Goal: Task Accomplishment & Management: Use online tool/utility

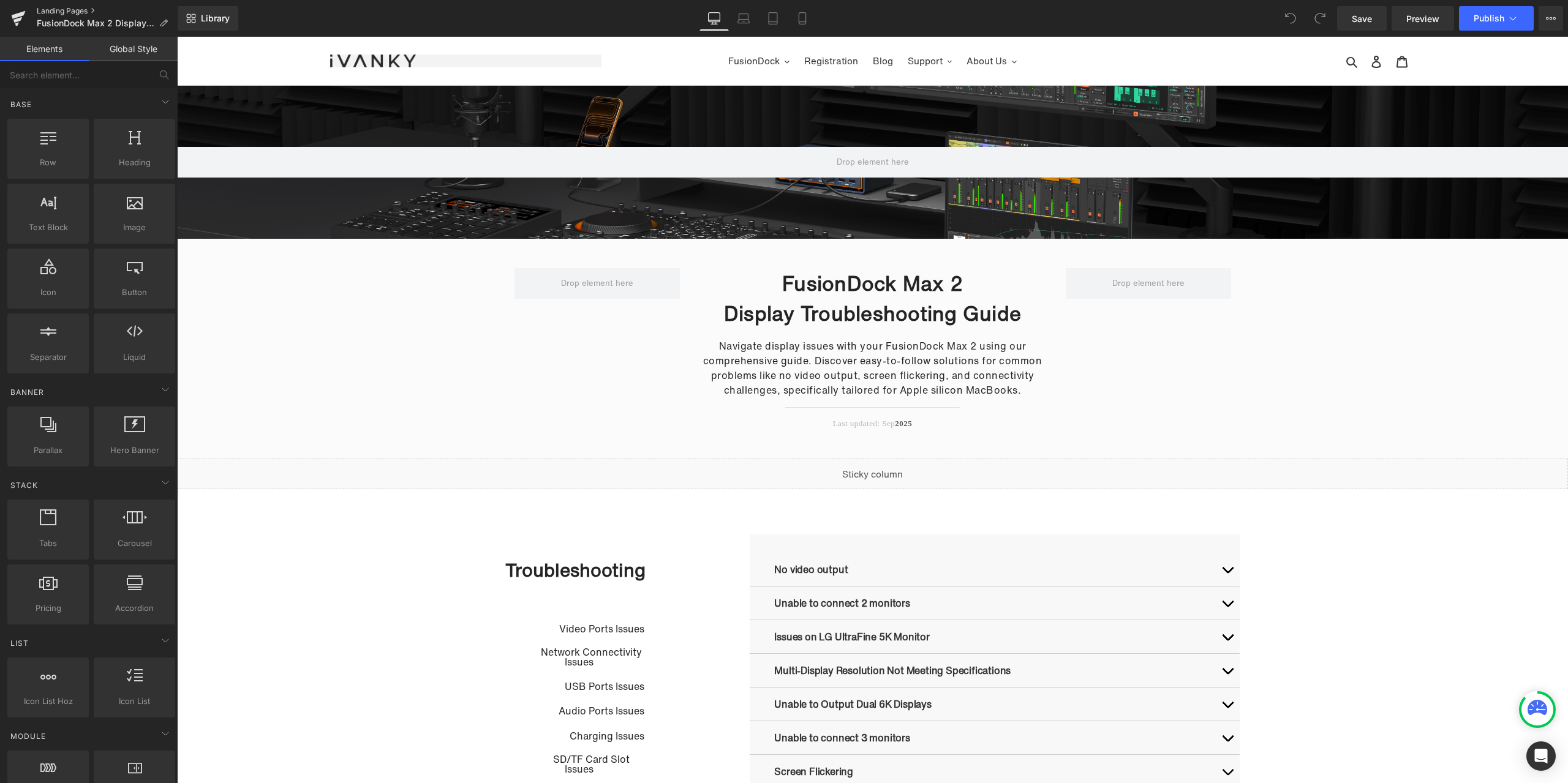
click at [53, 9] on link "Landing Pages" at bounding box center [107, 11] width 141 height 10
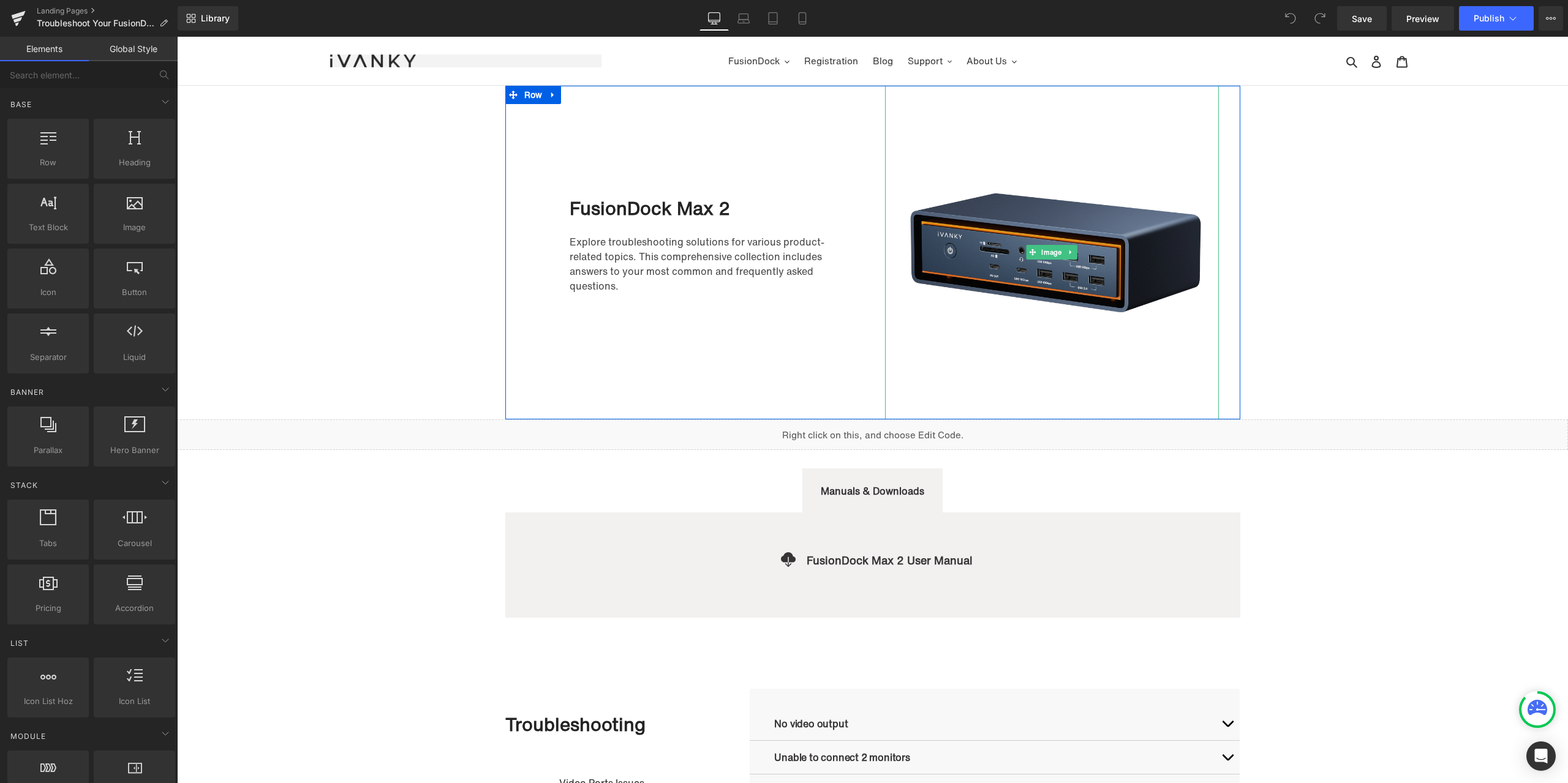
click at [1050, 360] on img at bounding box center [1052, 252] width 334 height 334
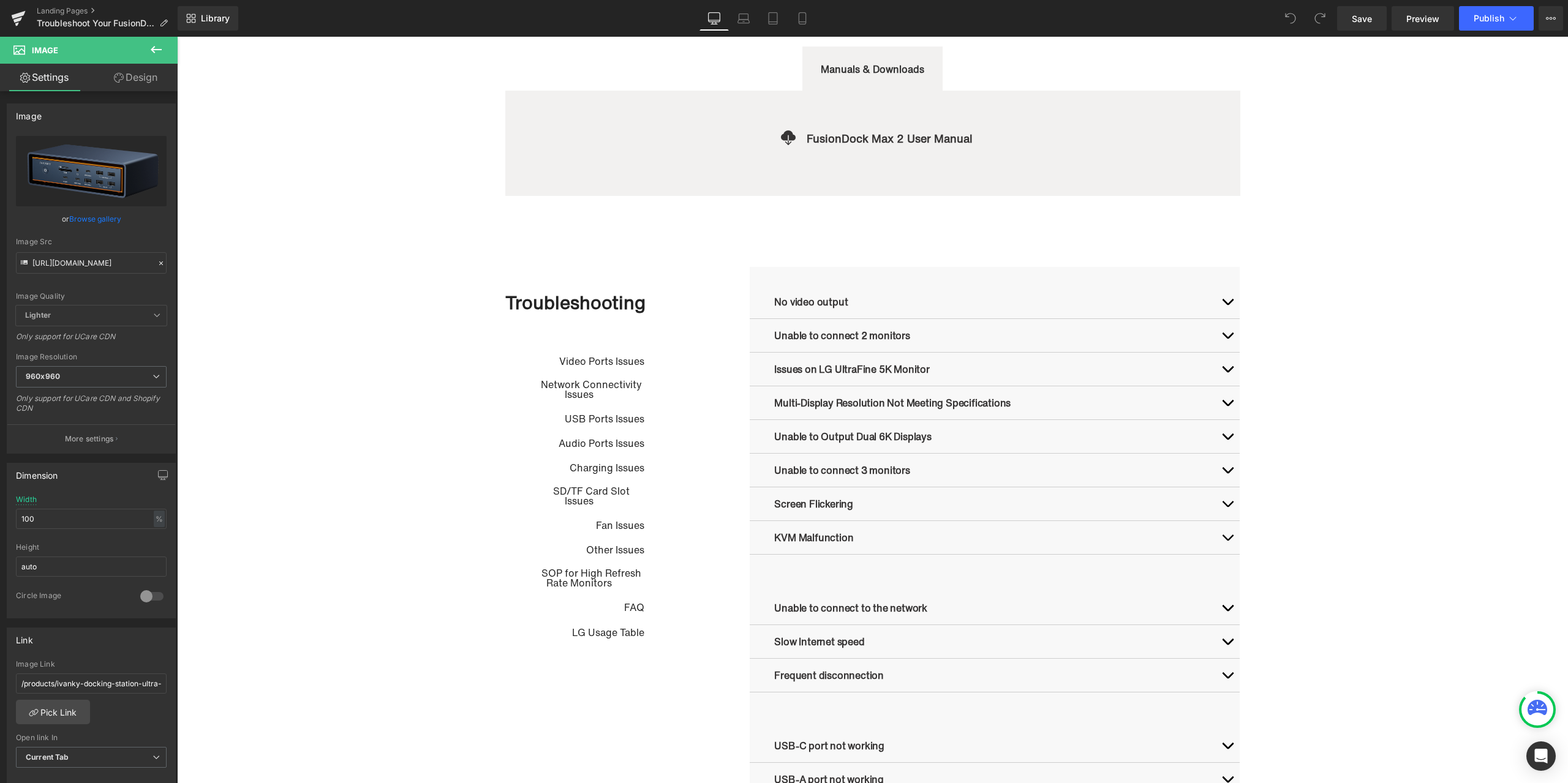
scroll to position [551, 0]
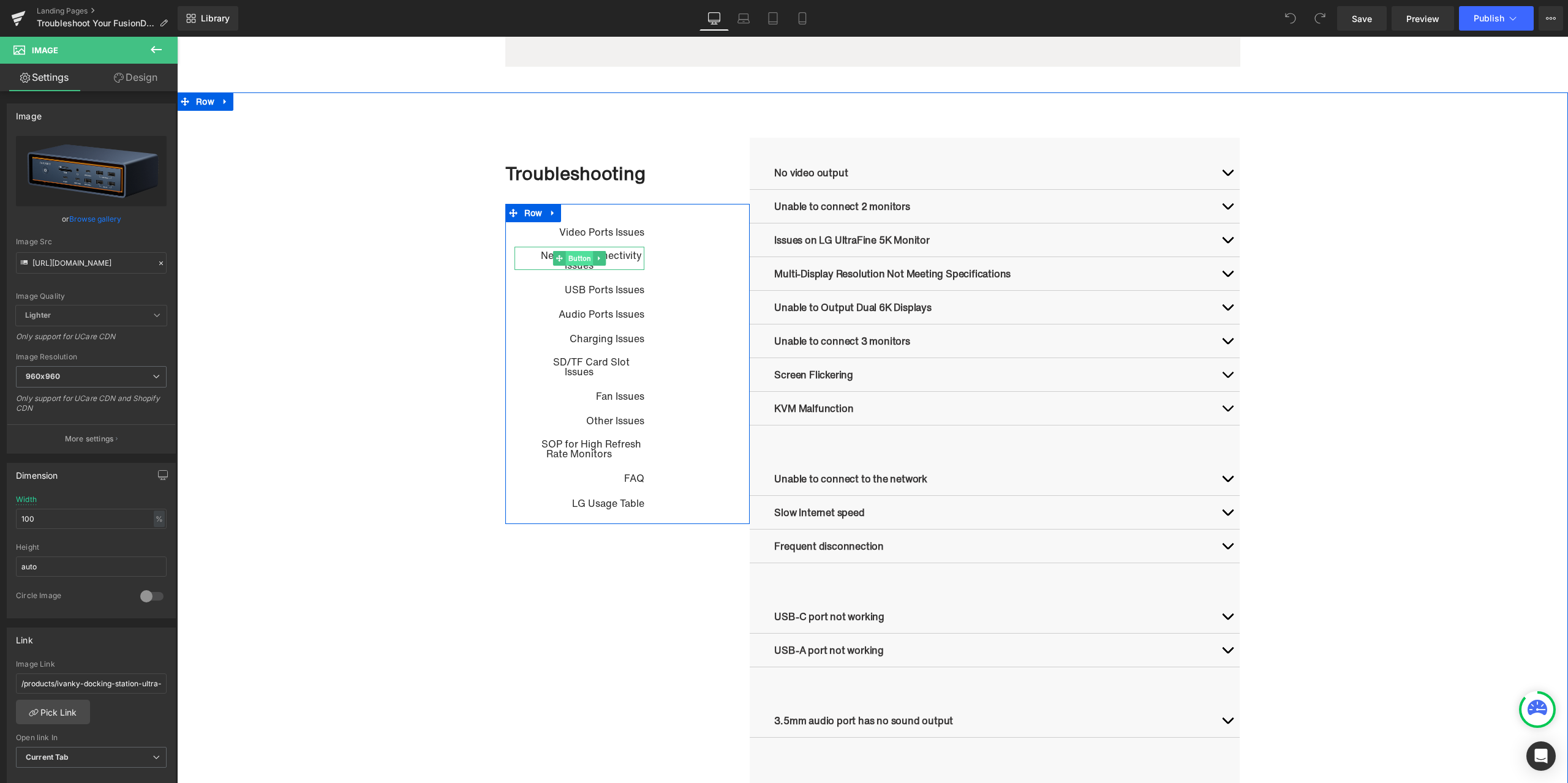
click at [569, 258] on span "Button" at bounding box center [580, 258] width 28 height 14
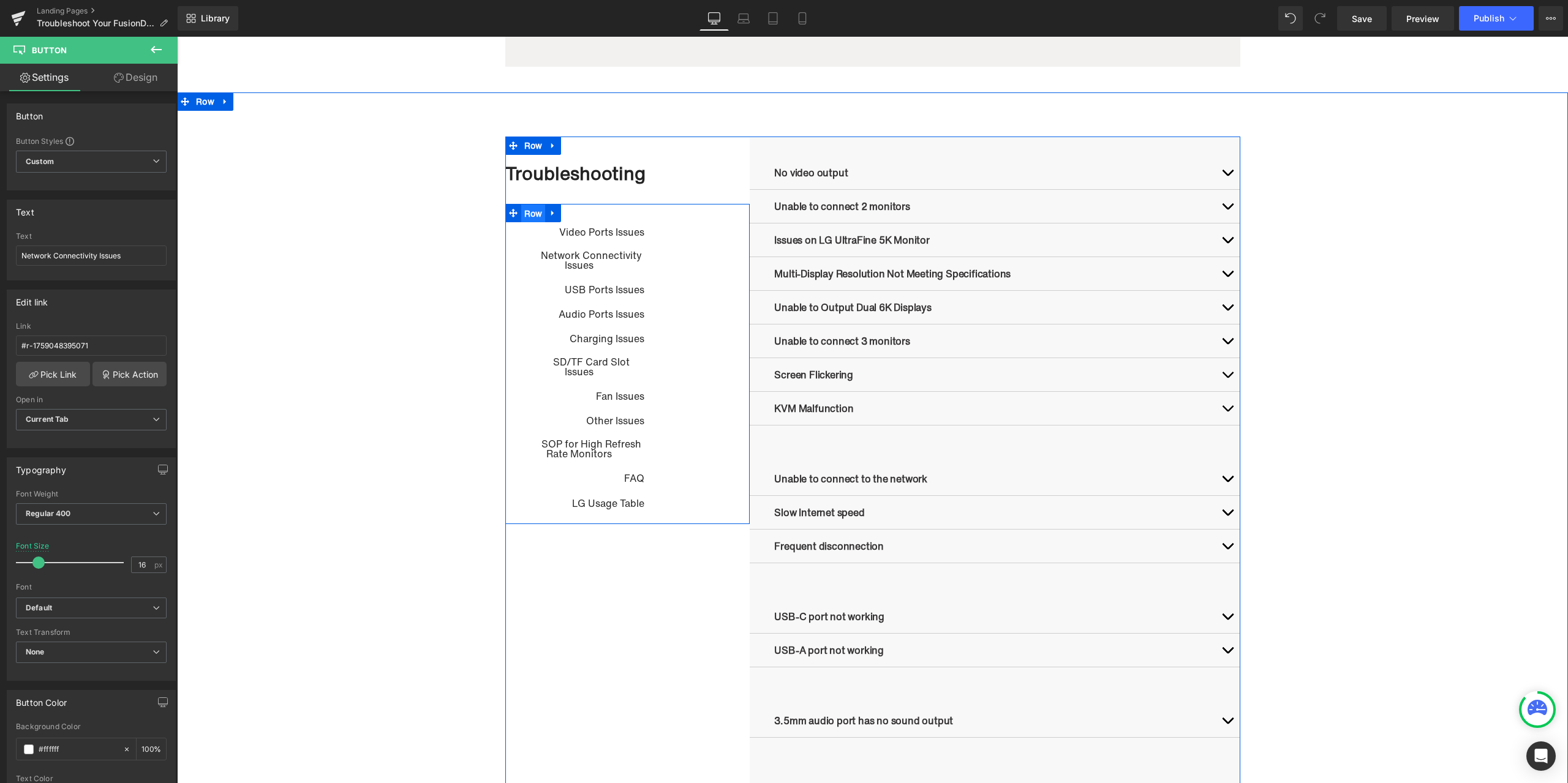
click at [533, 217] on ul "Row" at bounding box center [534, 213] width 57 height 18
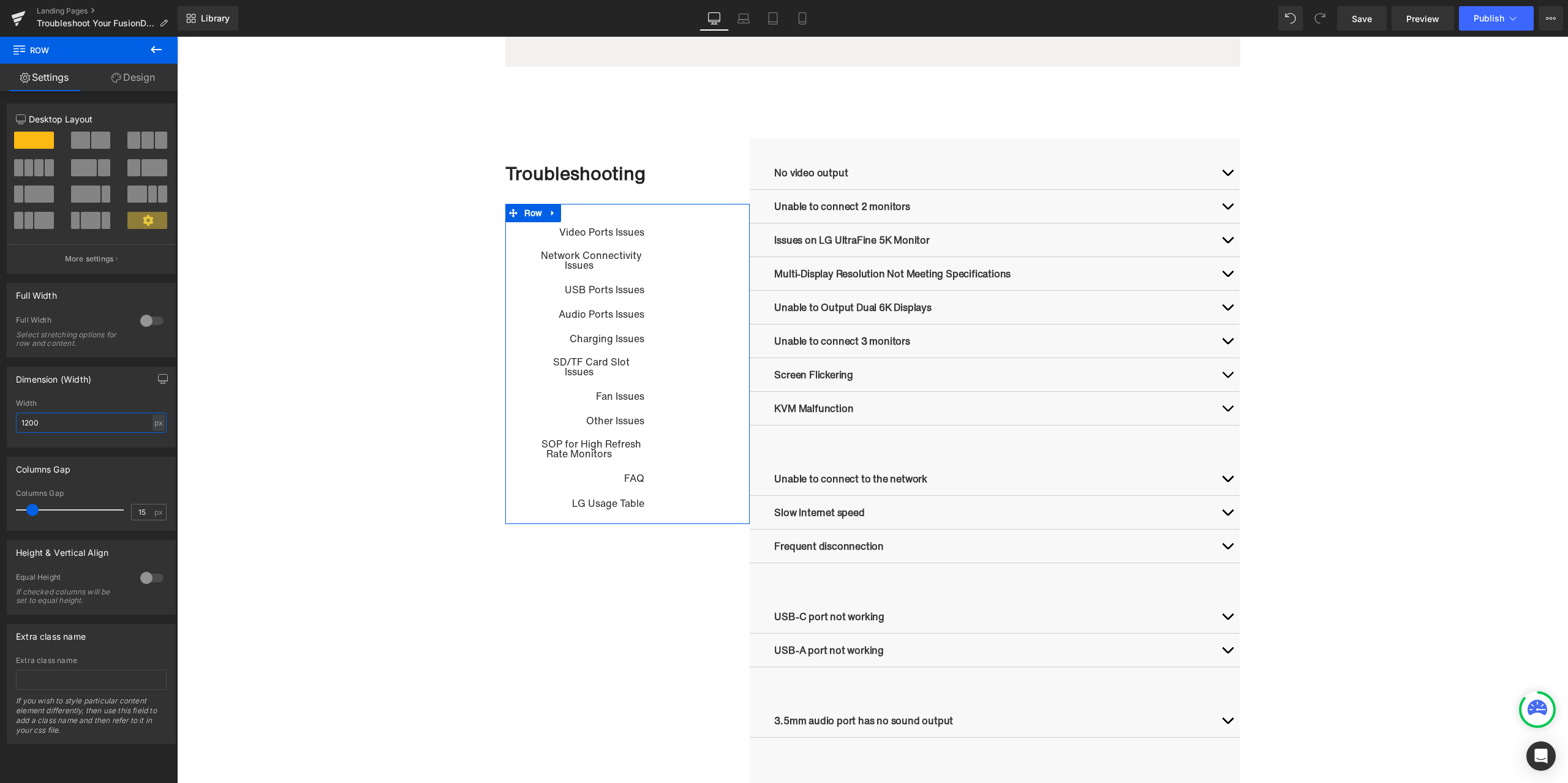
drag, startPoint x: 48, startPoint y: 421, endPoint x: 18, endPoint y: 420, distance: 30.0
click at [18, 420] on input "1200" at bounding box center [91, 423] width 151 height 20
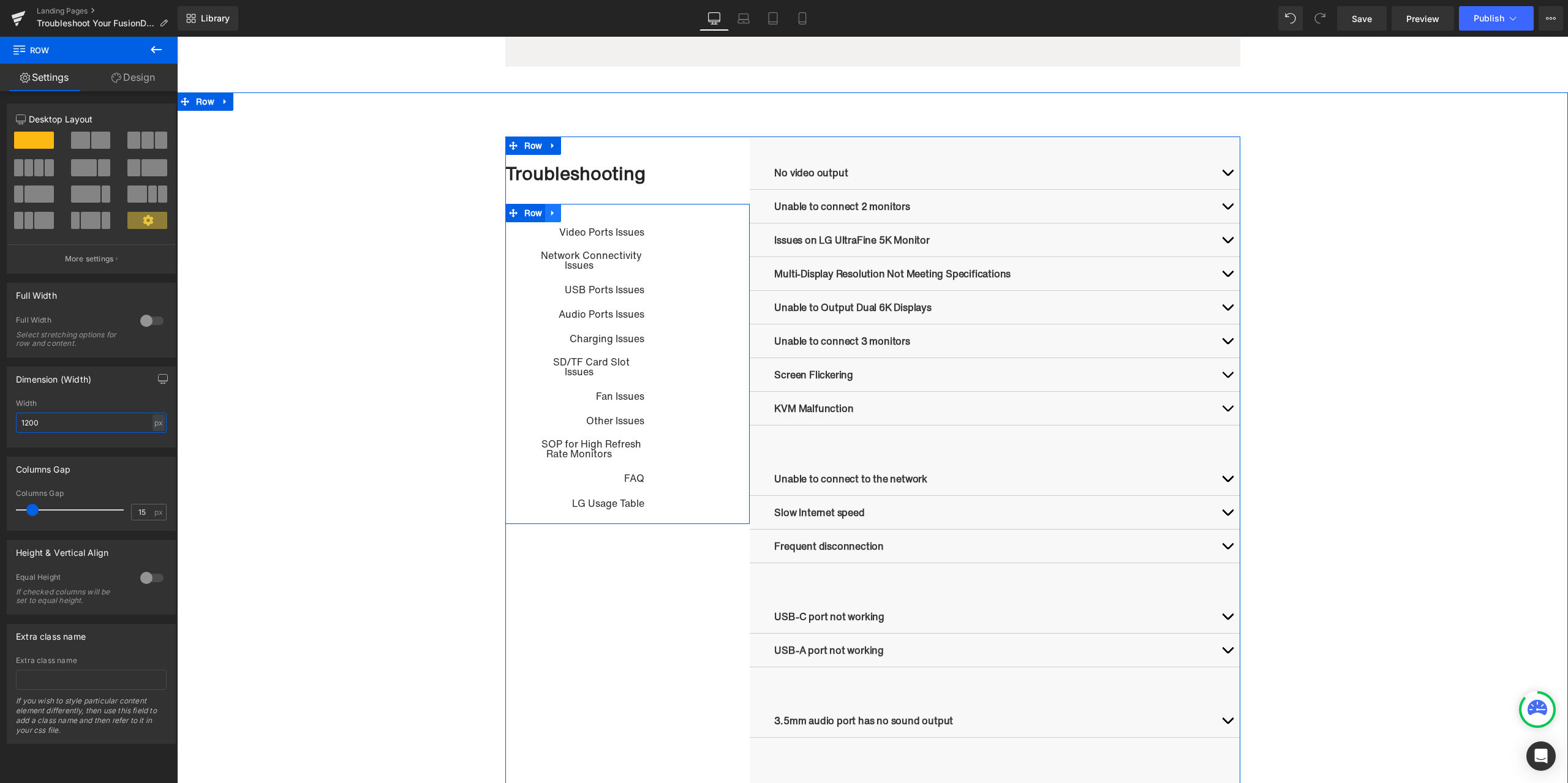
click at [529, 218] on ul "Row" at bounding box center [534, 213] width 57 height 18
click at [529, 218] on span "Row" at bounding box center [534, 213] width 25 height 18
click at [529, 218] on ul "Row" at bounding box center [534, 213] width 57 height 18
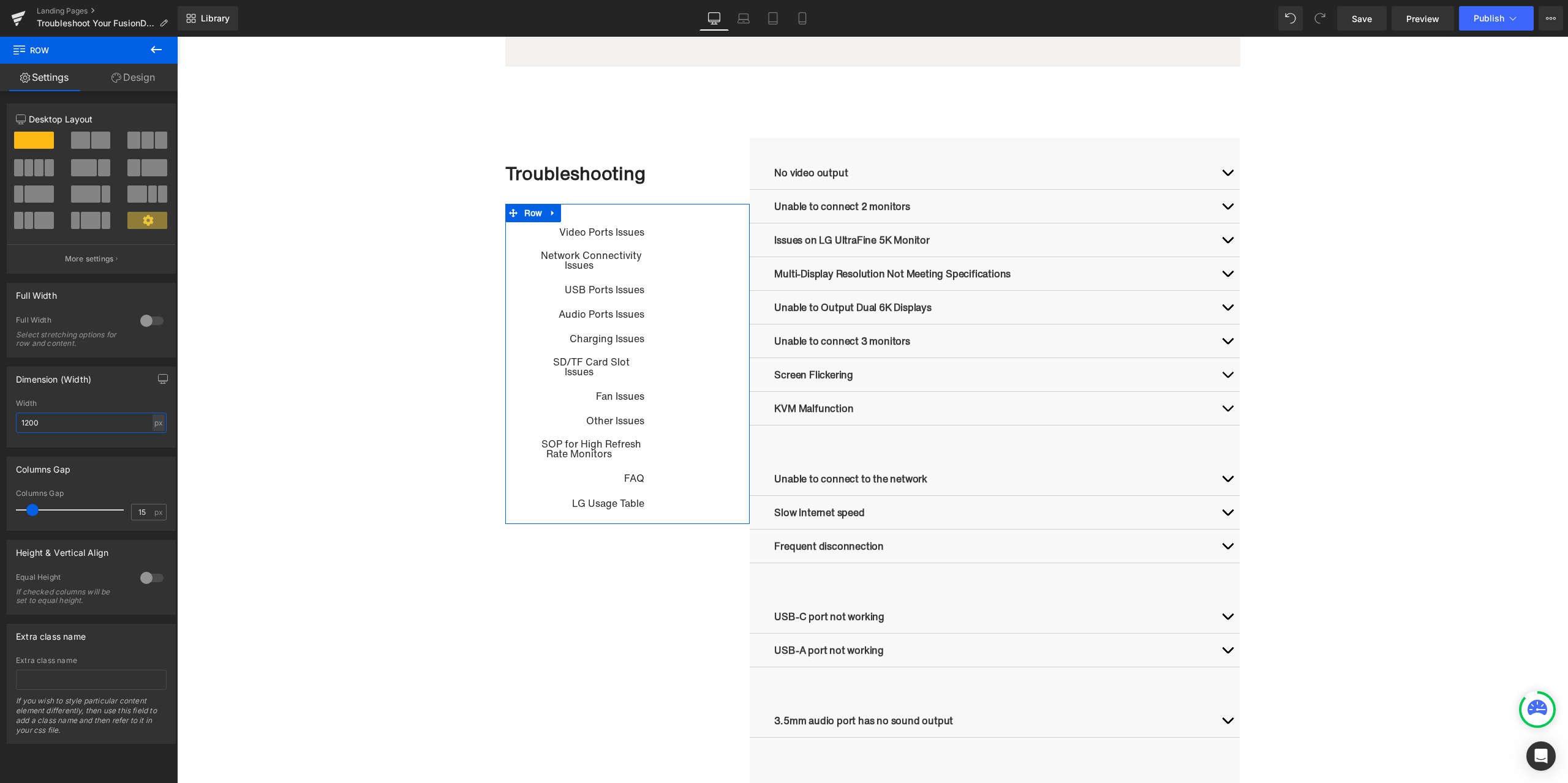
click at [59, 428] on input "1200" at bounding box center [91, 423] width 151 height 20
drag, startPoint x: 63, startPoint y: 424, endPoint x: 18, endPoint y: 426, distance: 45.0
click at [18, 426] on input "1200" at bounding box center [91, 423] width 151 height 20
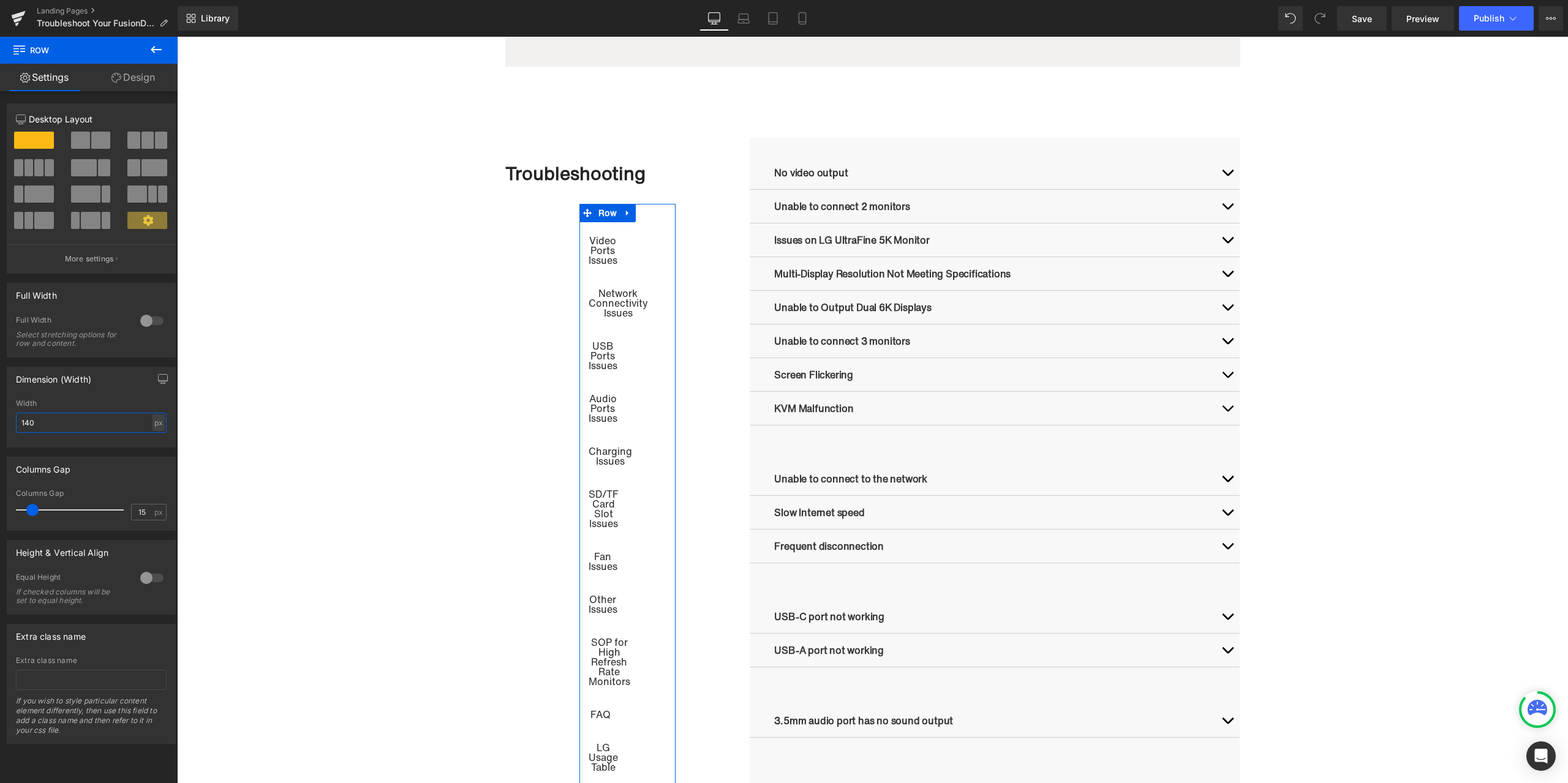
type input "1400"
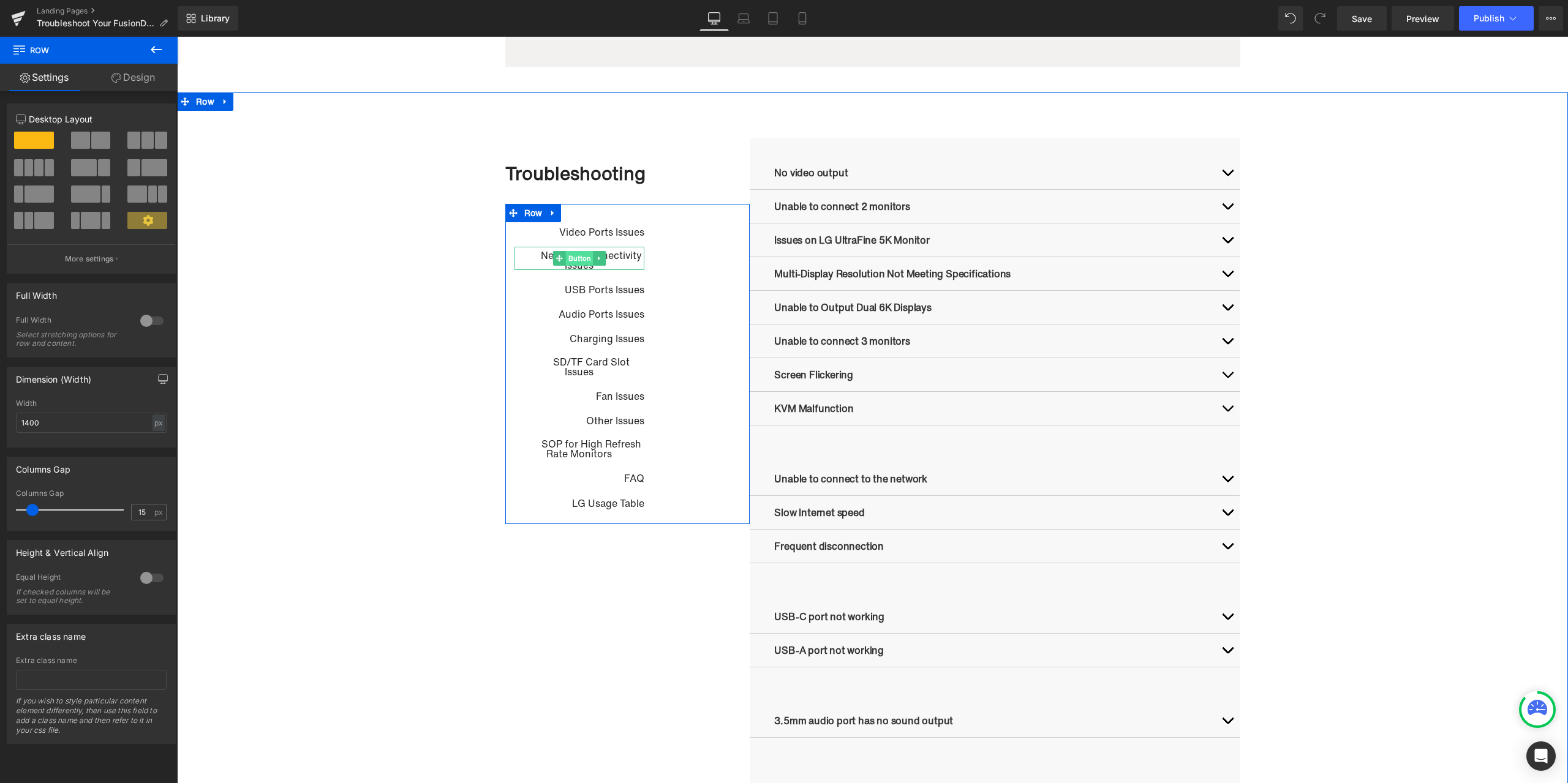
click at [576, 259] on span "Button" at bounding box center [580, 258] width 28 height 14
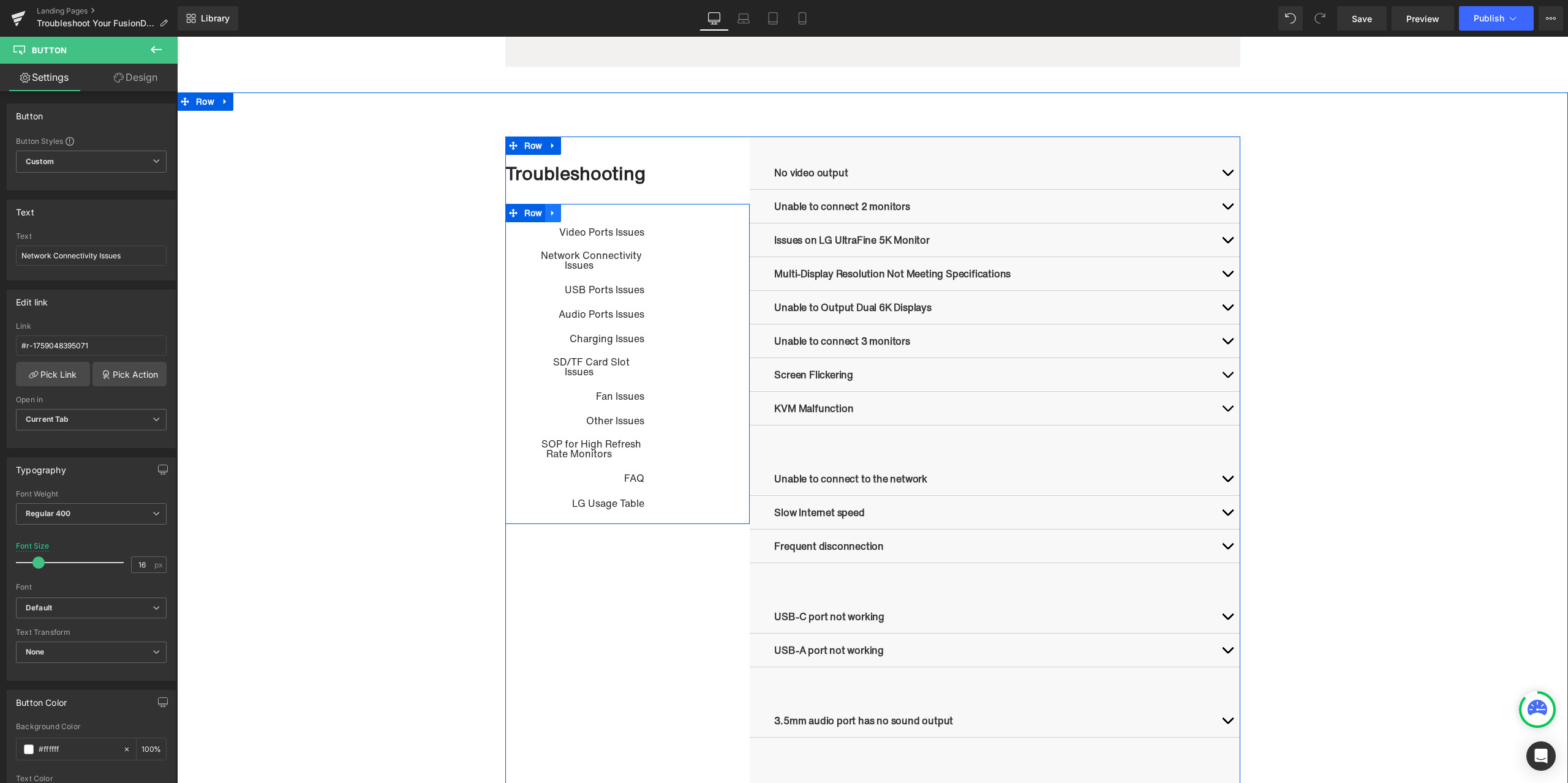
click at [527, 218] on ul "Row" at bounding box center [534, 213] width 57 height 18
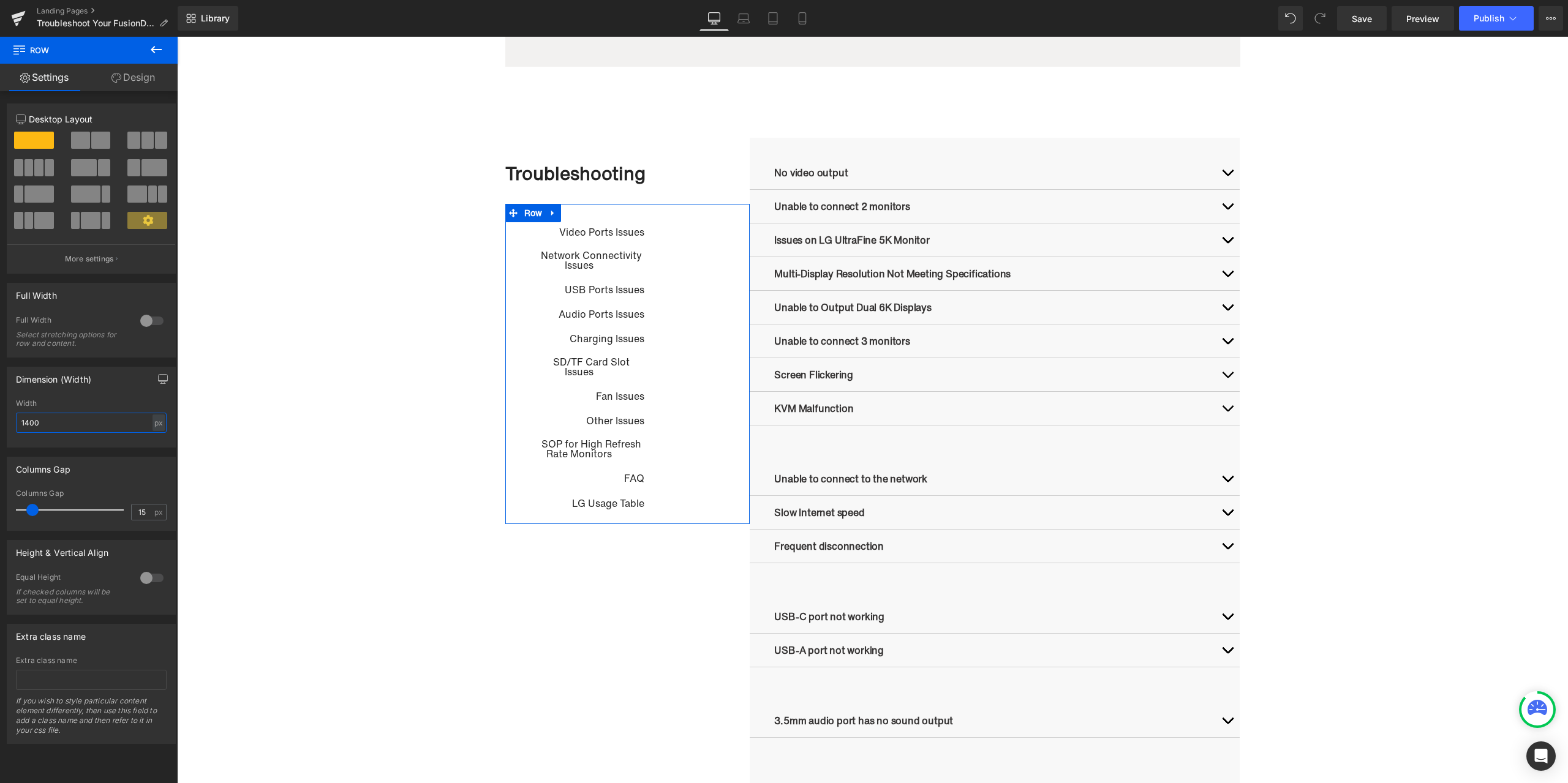
drag, startPoint x: 74, startPoint y: 420, endPoint x: 7, endPoint y: 421, distance: 67.0
click at [7, 421] on div "Dimension (Width) 1400px Width 1400 px % px" at bounding box center [91, 407] width 169 height 81
drag, startPoint x: 70, startPoint y: 424, endPoint x: 11, endPoint y: 421, distance: 59.1
click at [11, 421] on div "1400px Width 1500 px % px" at bounding box center [91, 423] width 168 height 48
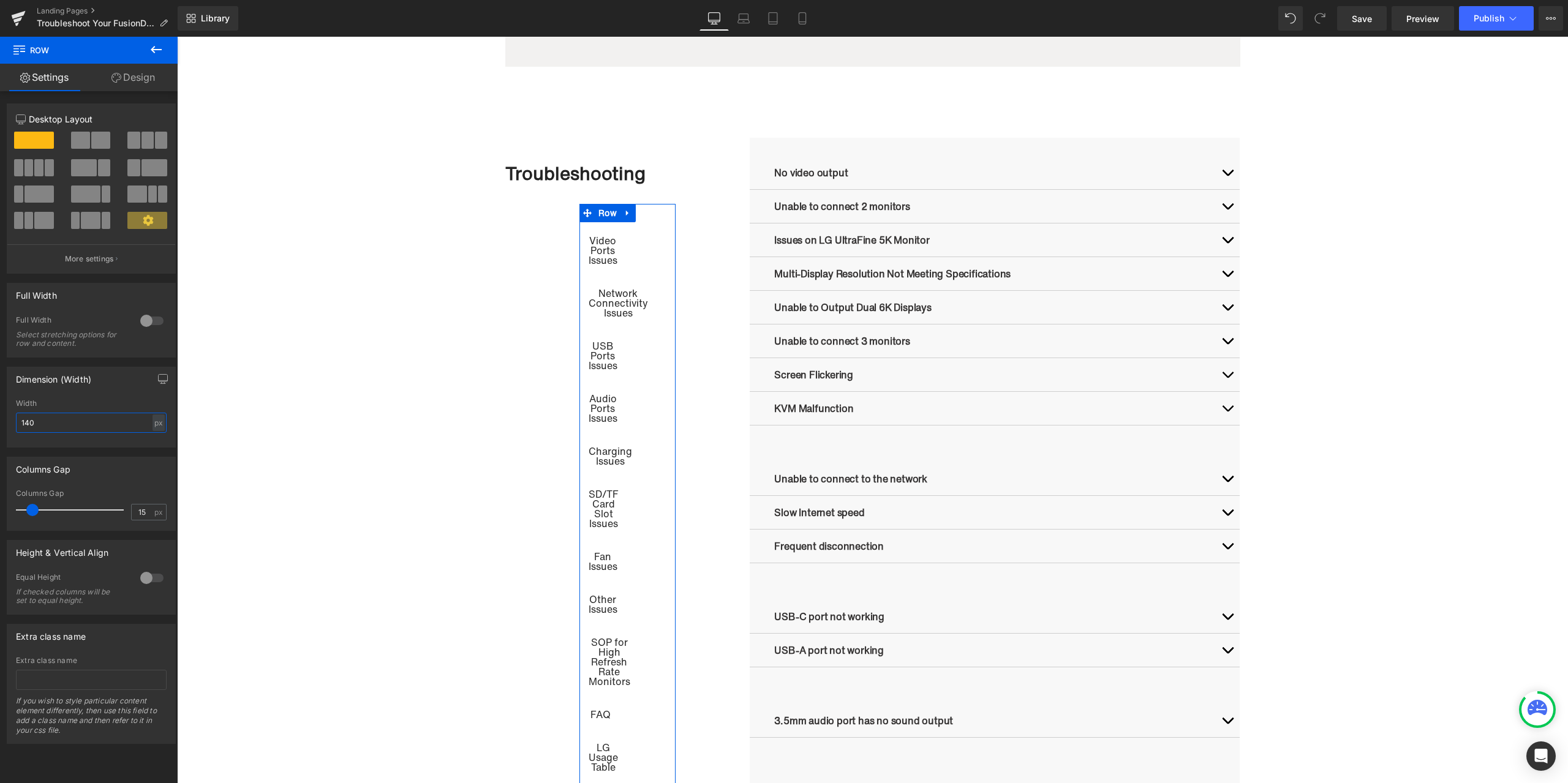
type input "1400"
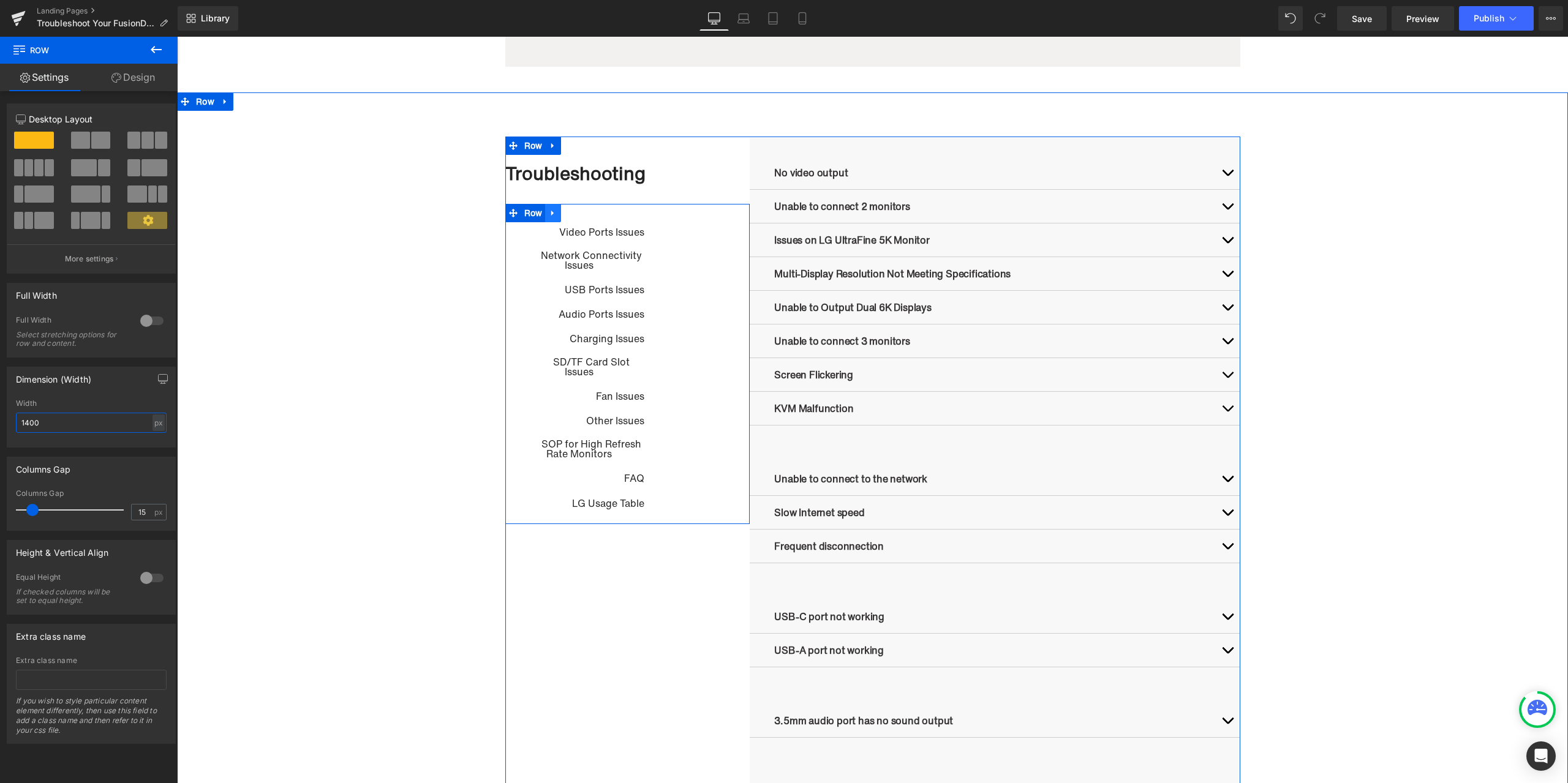
click at [532, 215] on ul "Row" at bounding box center [534, 213] width 57 height 18
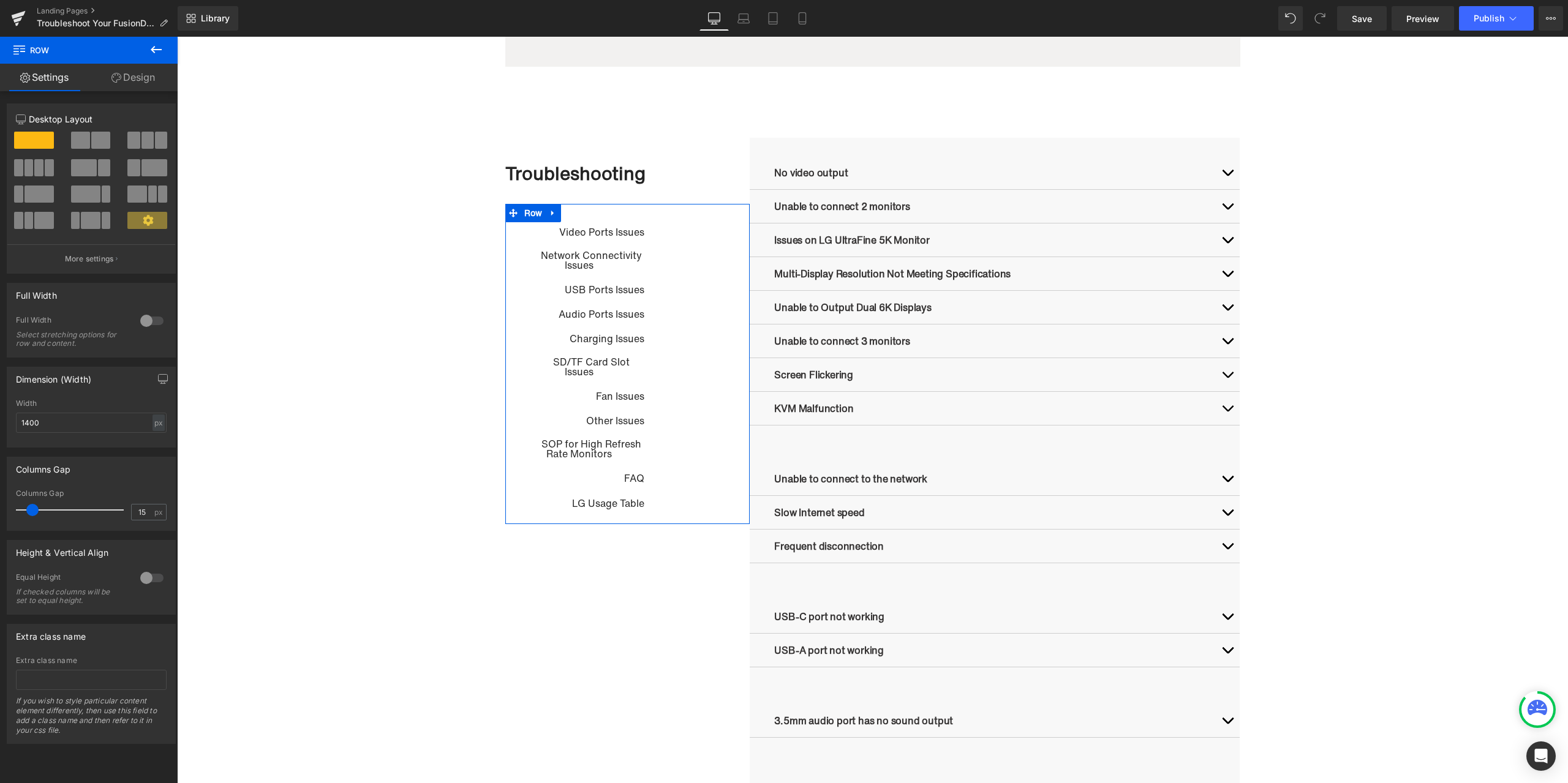
drag, startPoint x: 132, startPoint y: 88, endPoint x: 97, endPoint y: 131, distance: 55.4
click at [132, 87] on link "Design" at bounding box center [133, 77] width 89 height 28
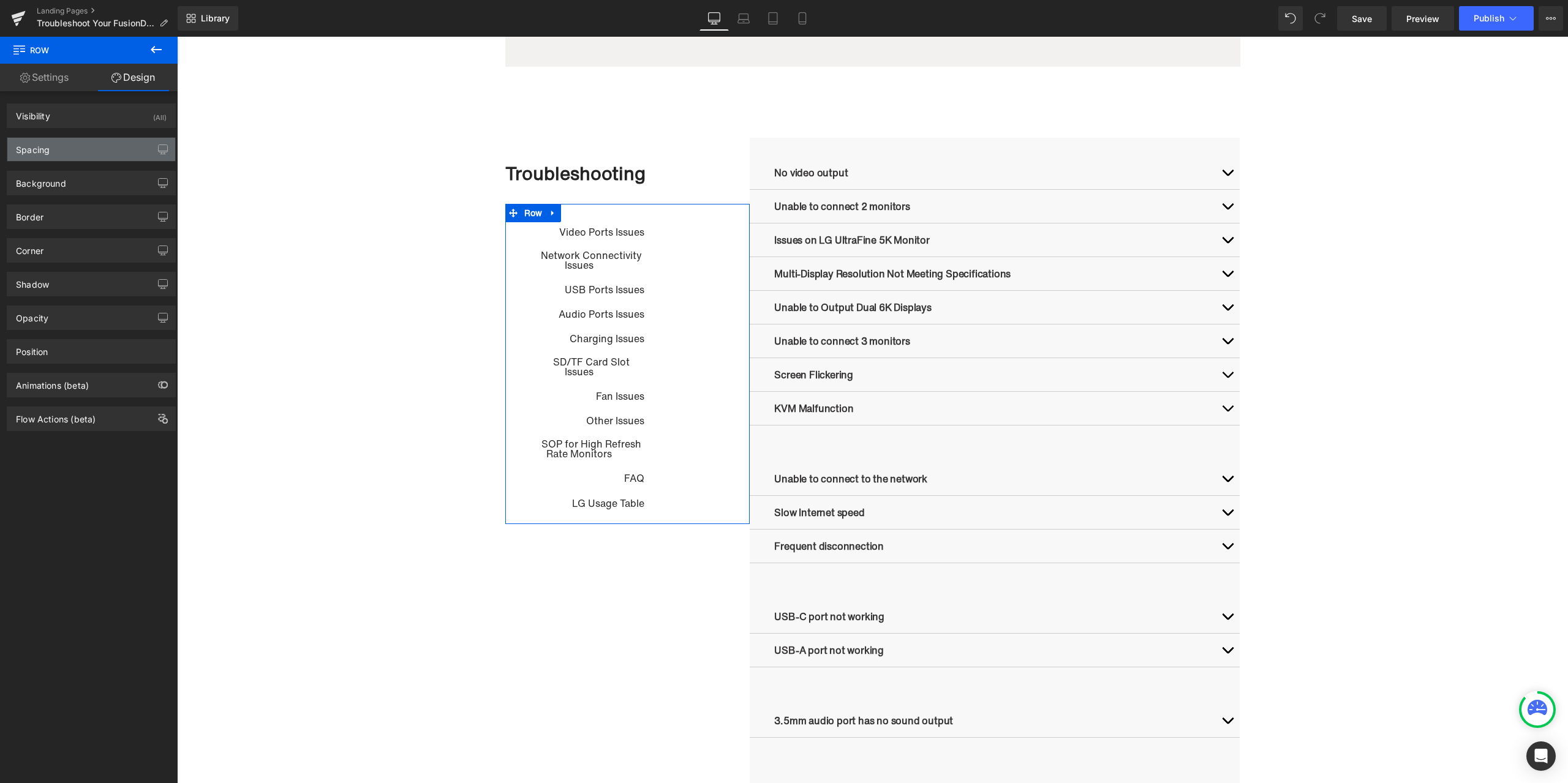
click at [82, 145] on div "Spacing" at bounding box center [91, 149] width 168 height 23
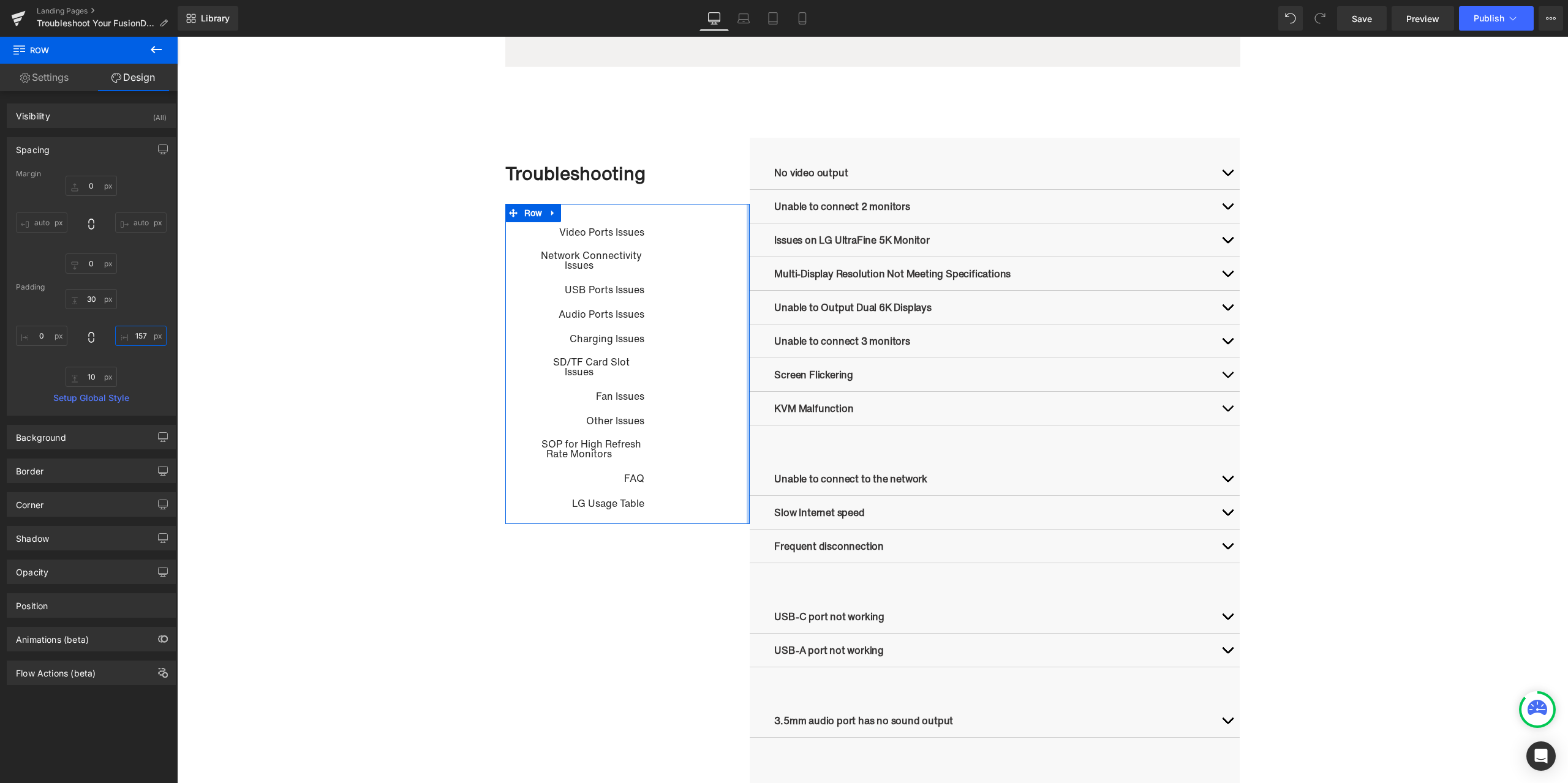
click at [136, 336] on input "text" at bounding box center [141, 336] width 52 height 20
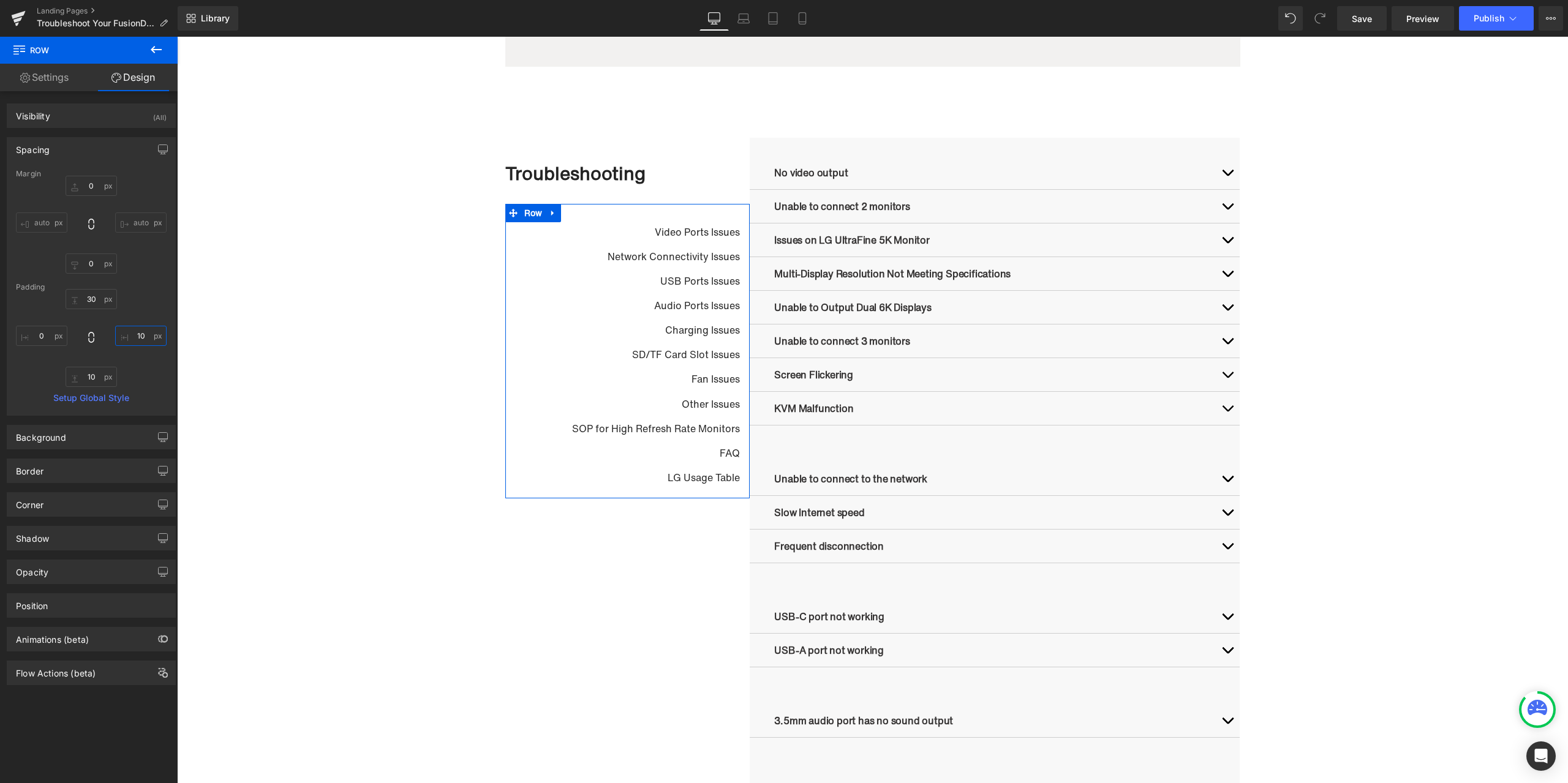
type input "100"
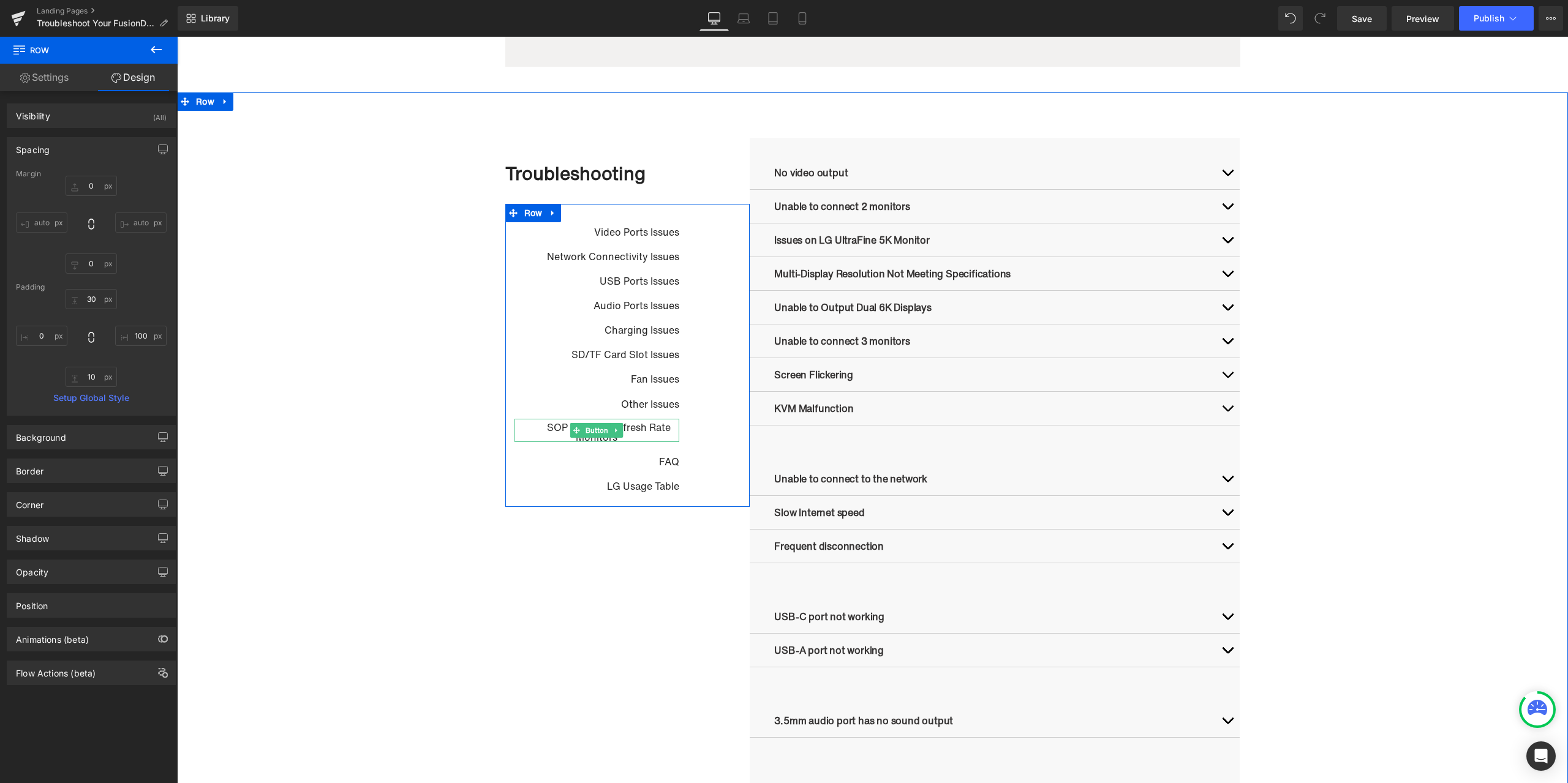
click at [590, 431] on span "Button" at bounding box center [597, 430] width 28 height 14
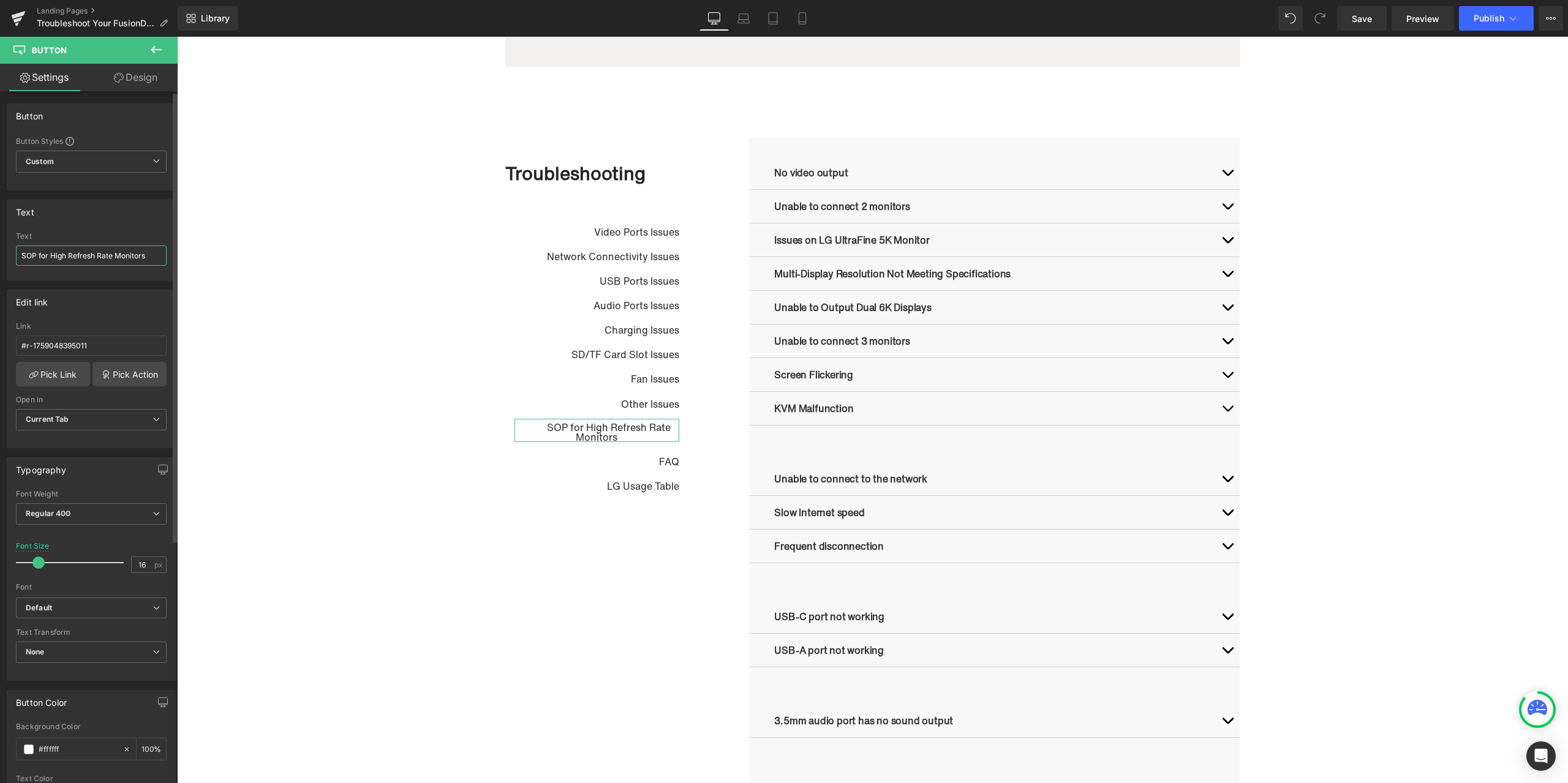
click at [94, 255] on input "SOP for High Refresh Rate Monitors" at bounding box center [91, 255] width 151 height 20
type input "SOP for High Refresh Rate Monitors"
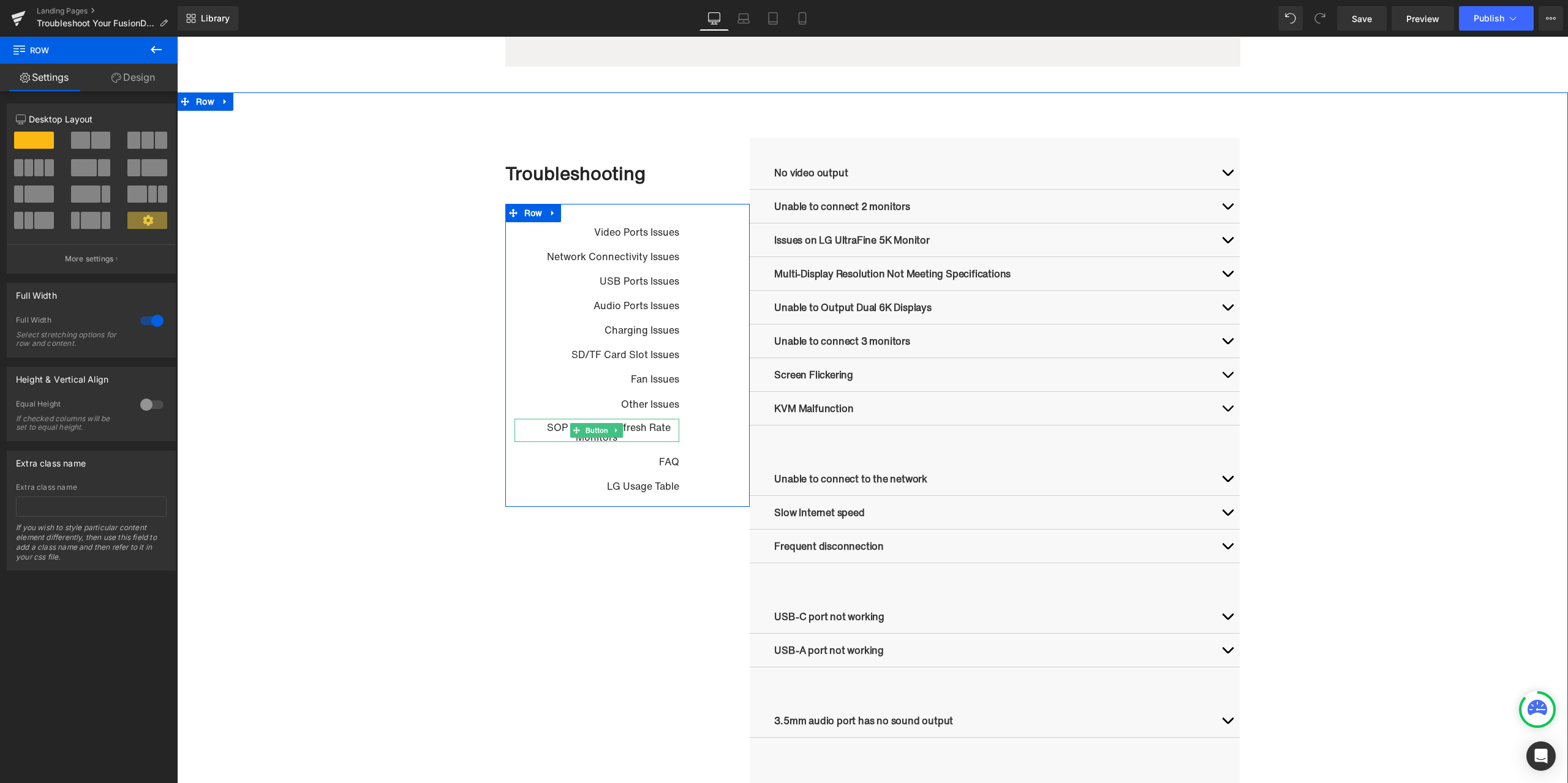
click at [595, 430] on span "Button" at bounding box center [597, 430] width 28 height 14
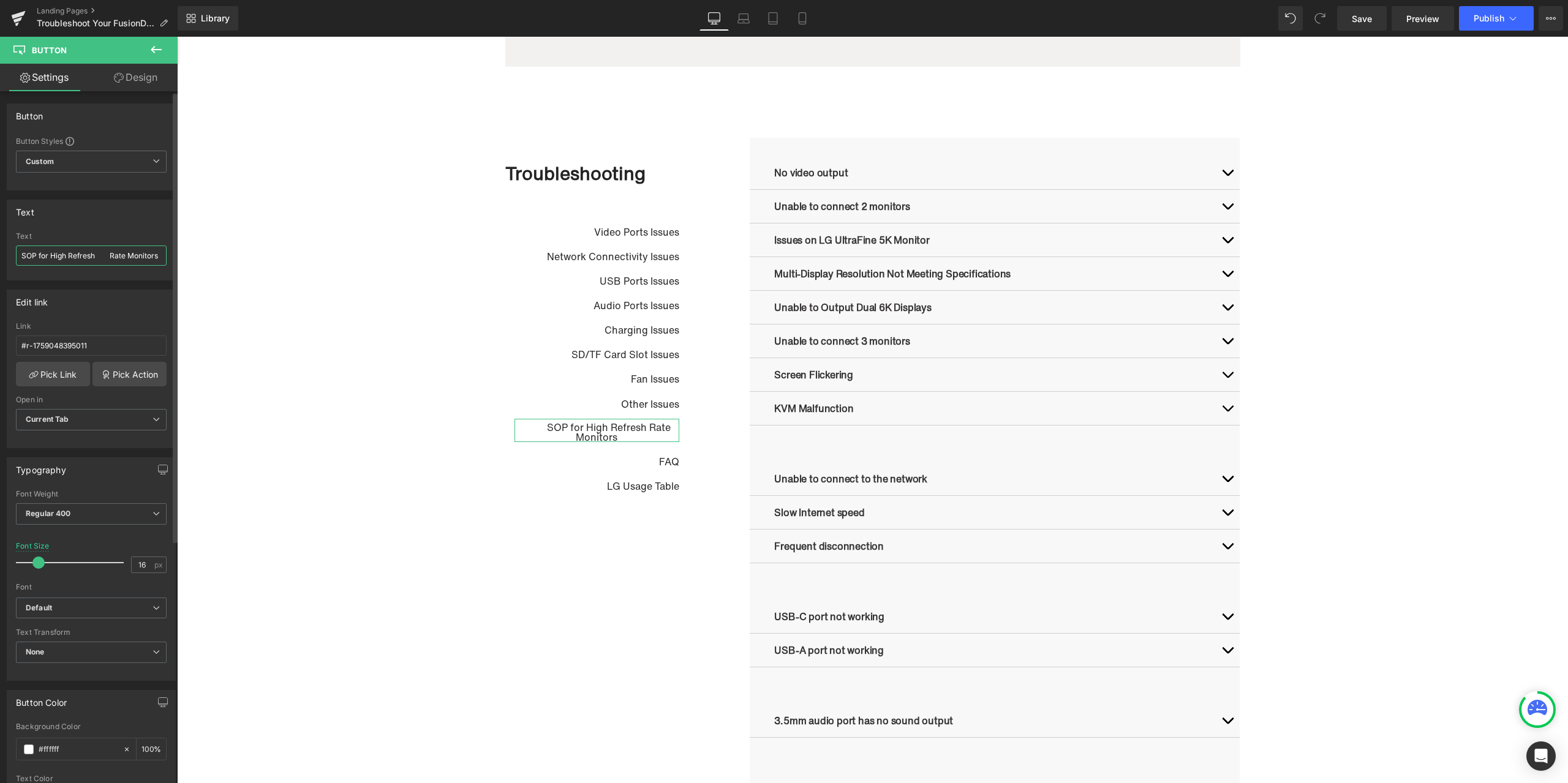
drag, startPoint x: 112, startPoint y: 258, endPoint x: 121, endPoint y: 257, distance: 9.1
click at [112, 257] on input "SOP for High Refresh Rate Monitors" at bounding box center [91, 255] width 151 height 20
type input "SOP for High Refresh Rate Monitors"
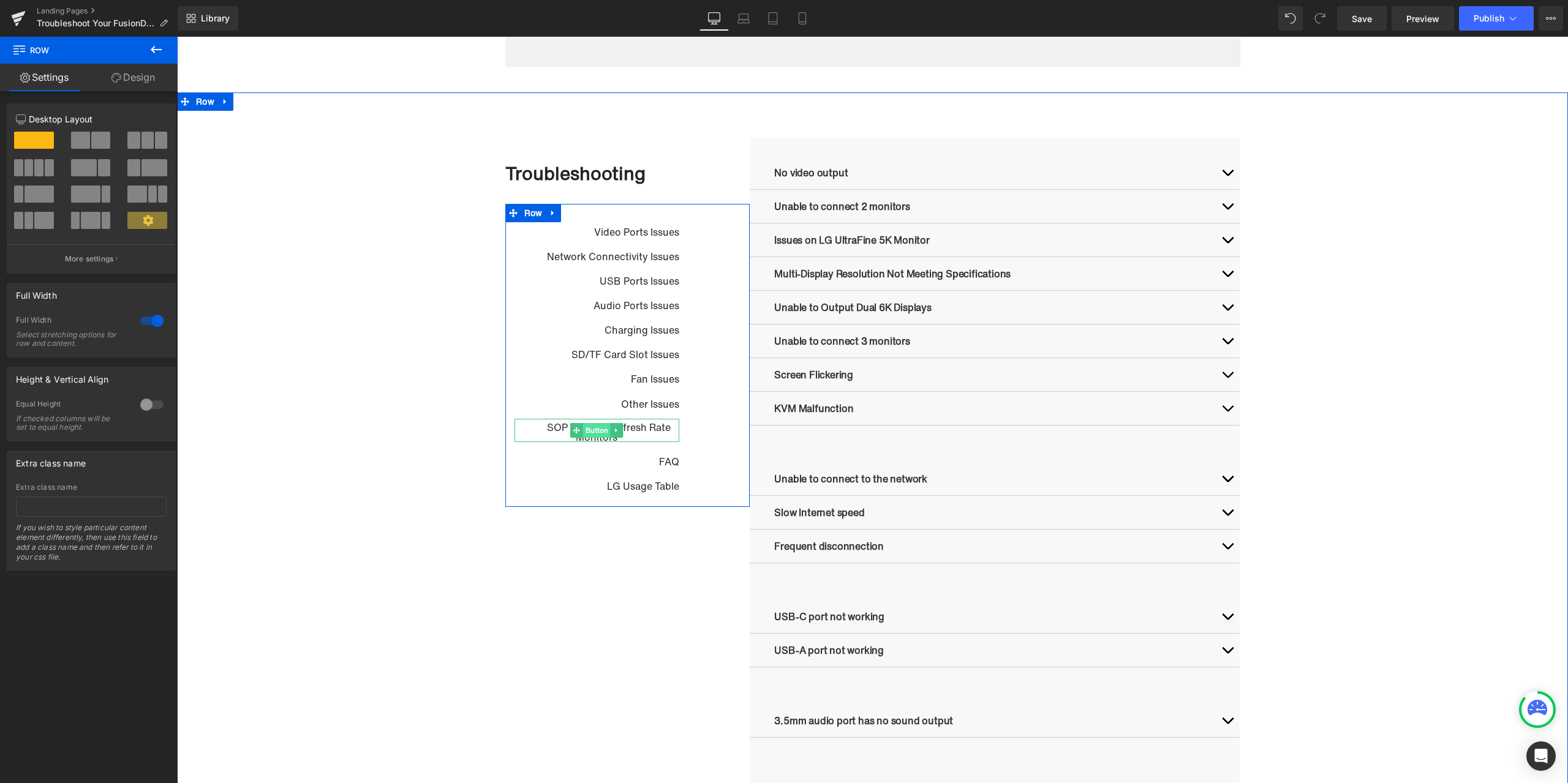
click at [587, 429] on span "Button" at bounding box center [597, 430] width 28 height 14
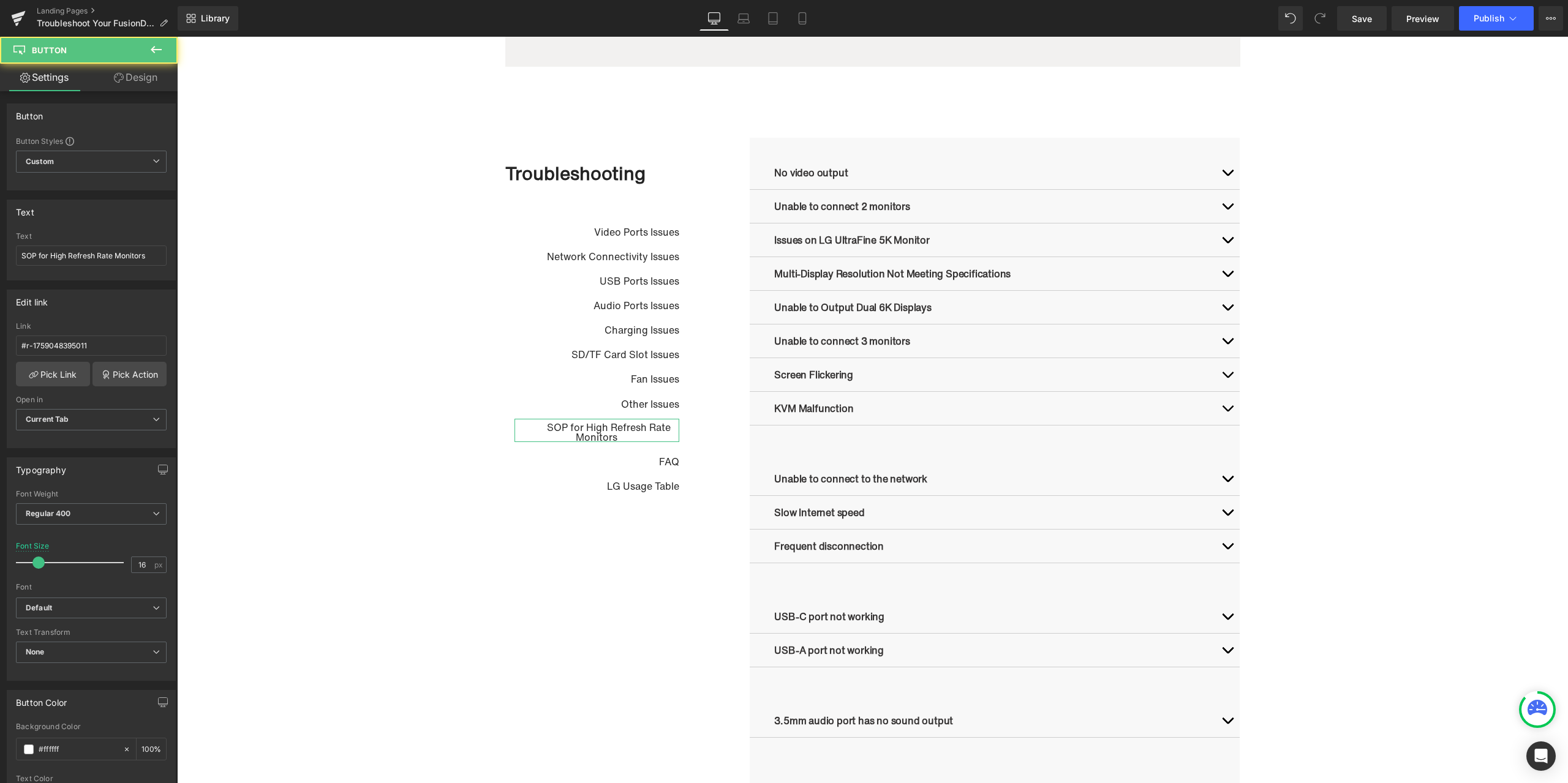
click at [134, 84] on link "Design" at bounding box center [135, 77] width 89 height 28
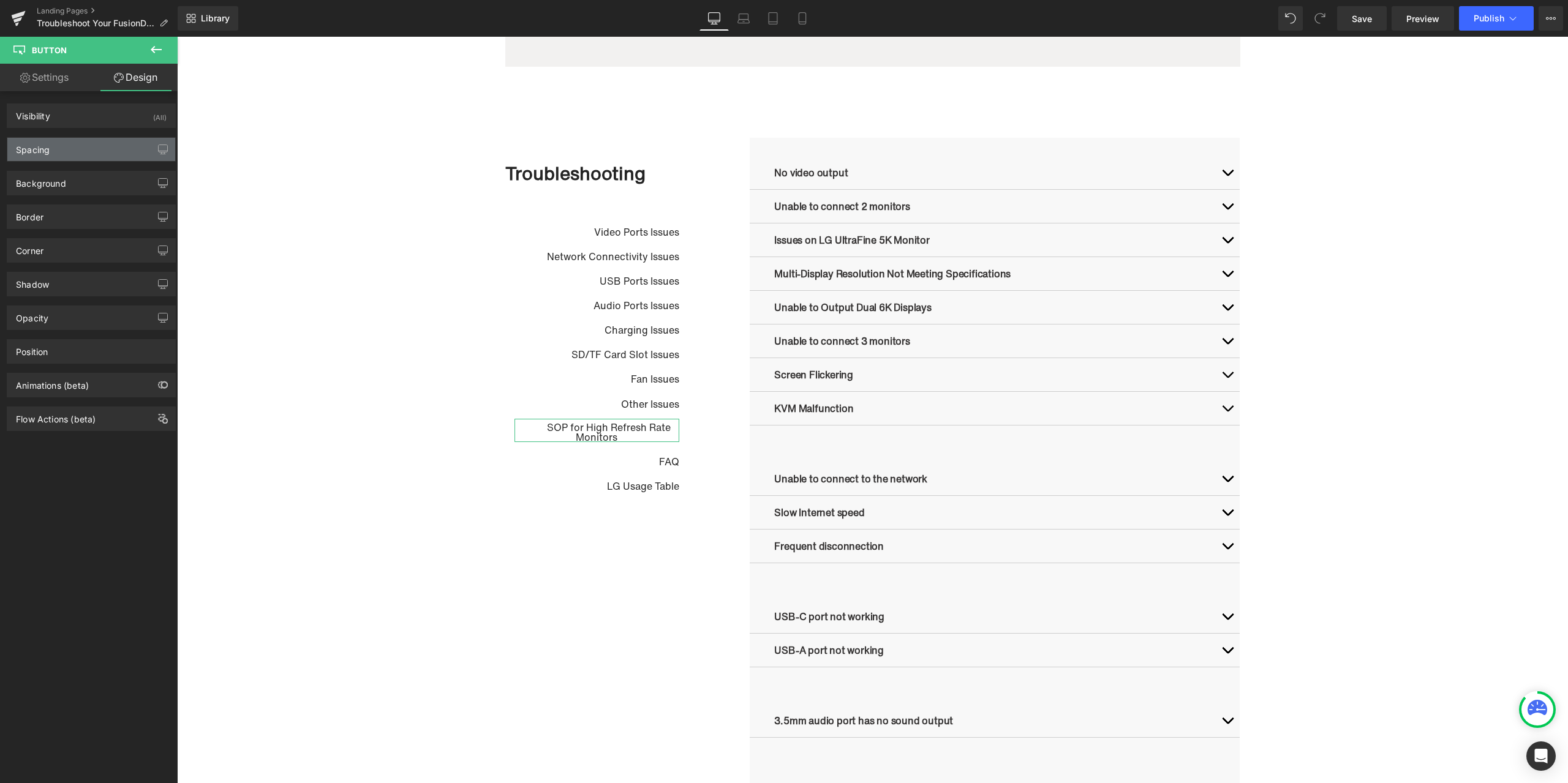
click at [86, 150] on div "Spacing" at bounding box center [91, 149] width 168 height 23
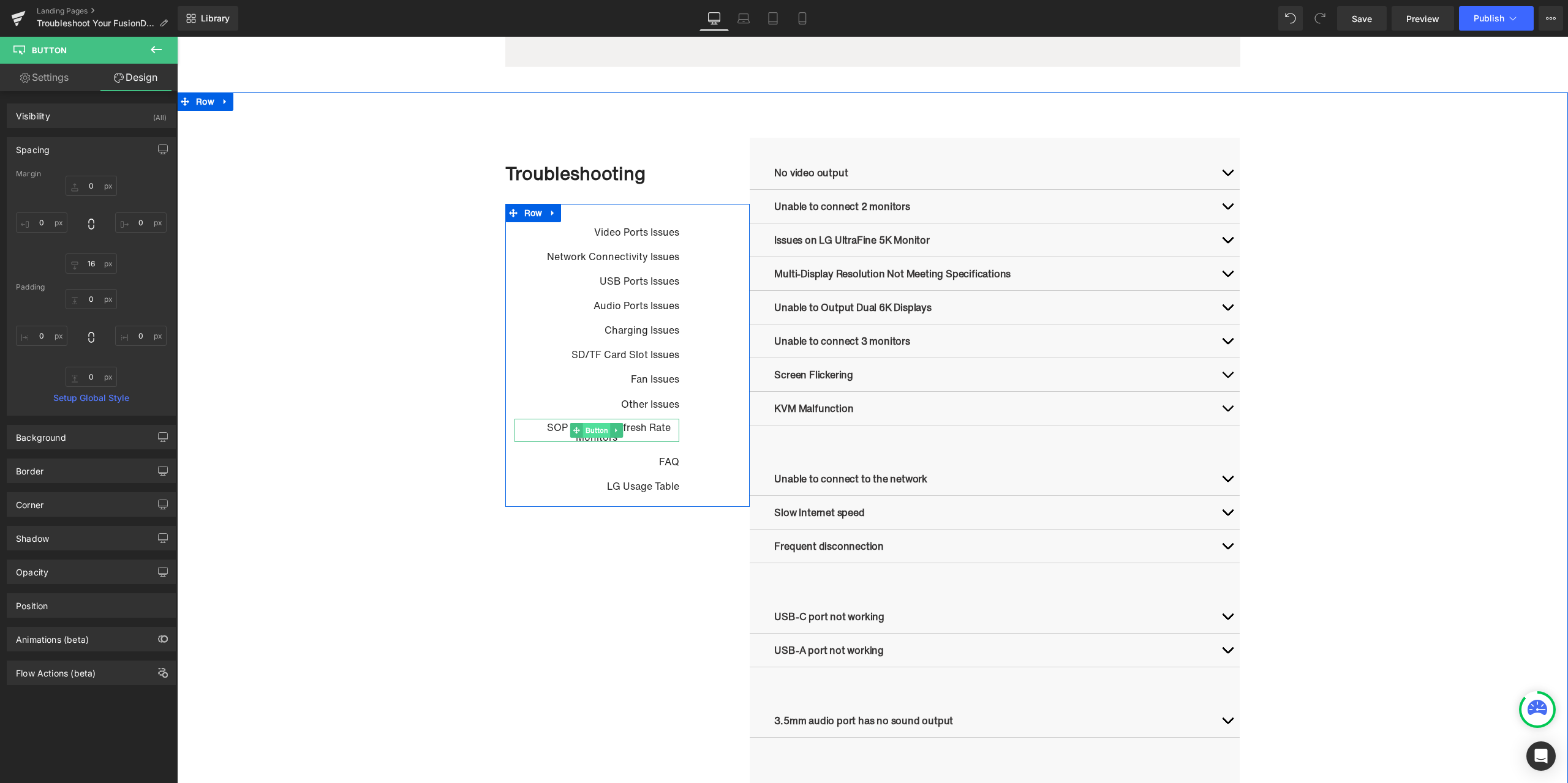
click at [588, 430] on span "Button" at bounding box center [597, 430] width 28 height 14
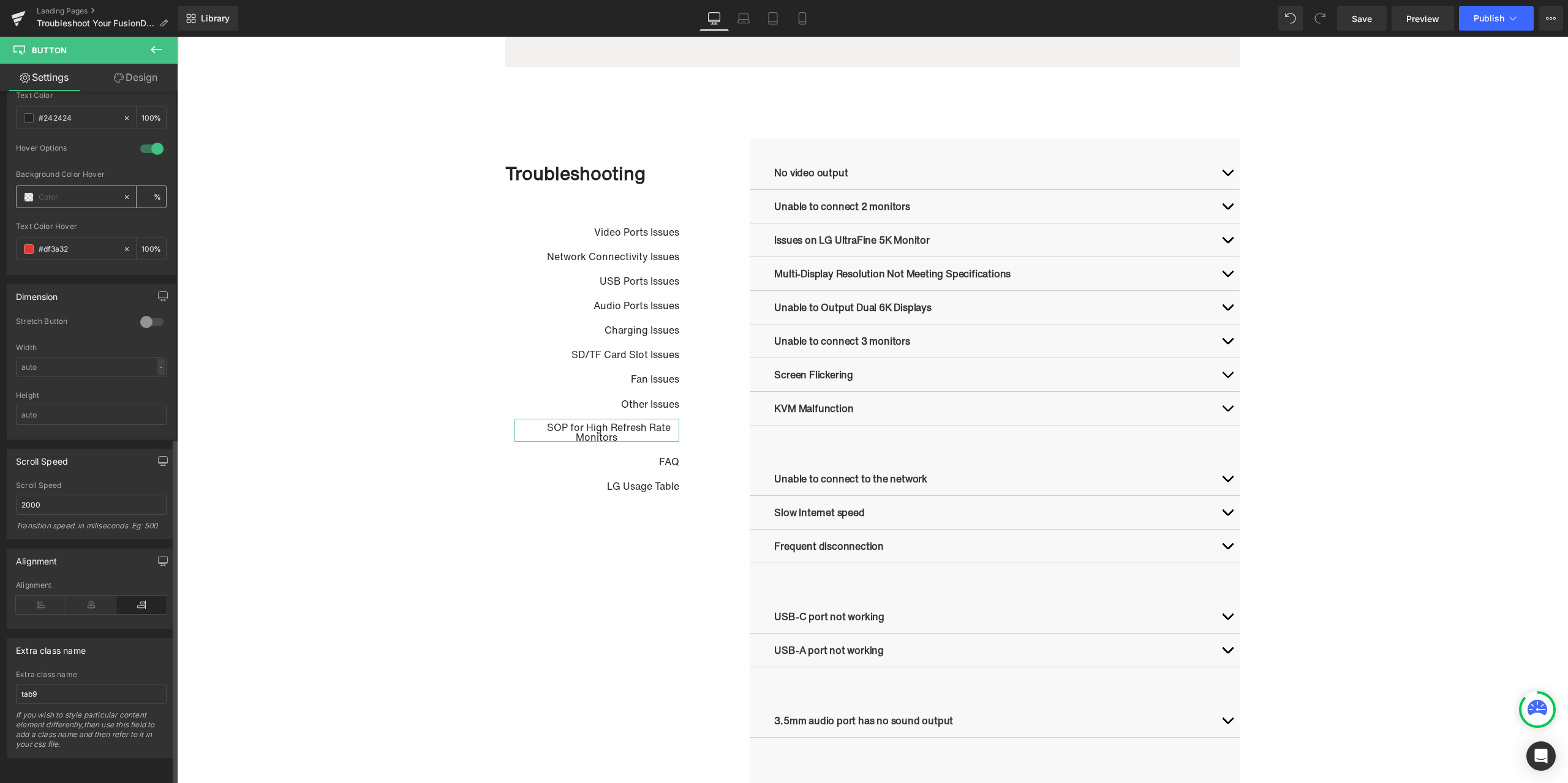
scroll to position [692, 0]
click at [49, 596] on icon at bounding box center [41, 604] width 50 height 18
click at [76, 596] on icon at bounding box center [91, 604] width 50 height 18
click at [121, 598] on icon at bounding box center [142, 604] width 50 height 18
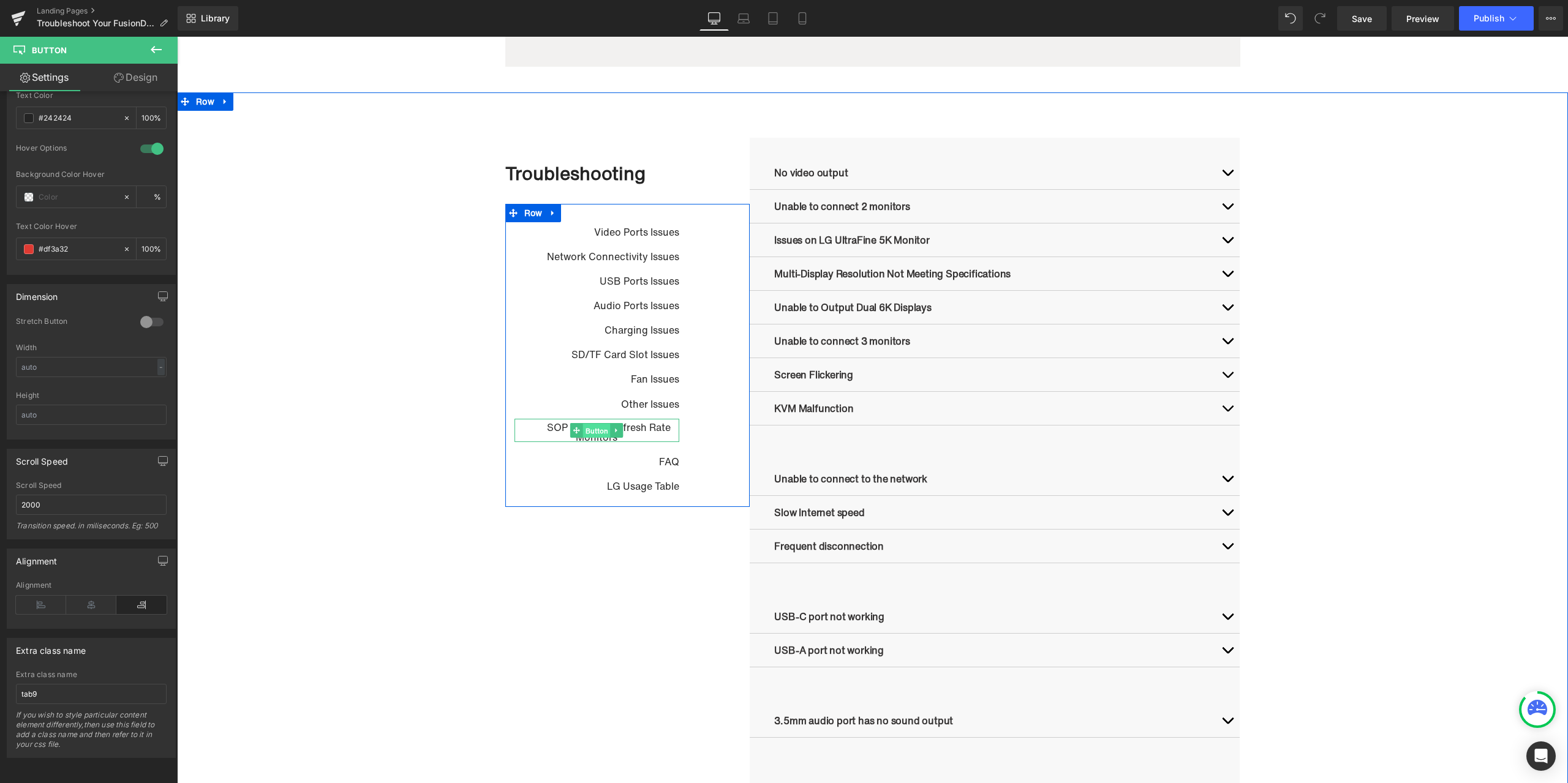
click at [588, 436] on span "Button" at bounding box center [597, 430] width 28 height 14
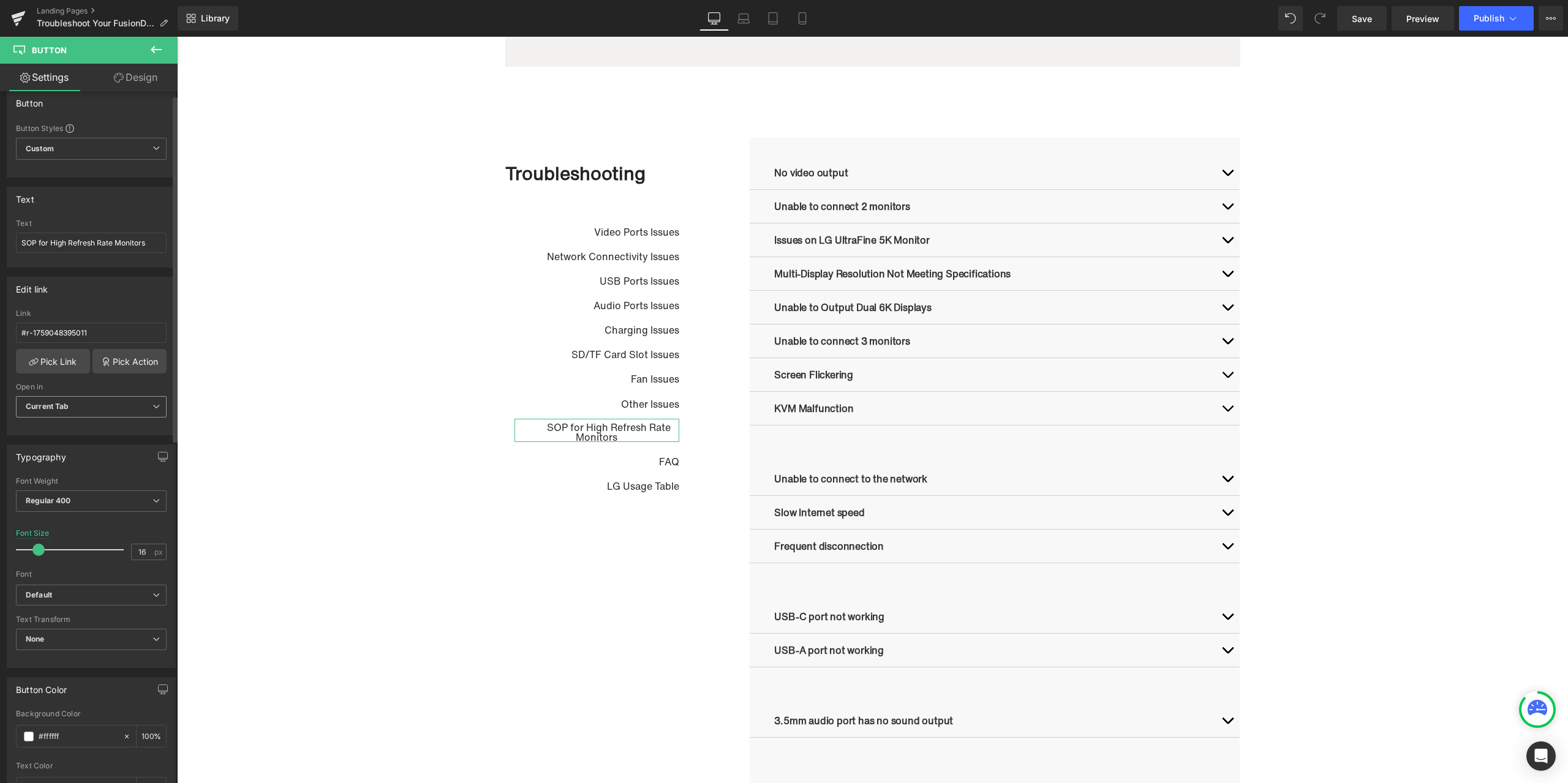
scroll to position [0, 0]
click at [121, 94] on div "Button Button Styles Custom Custom Setup Global Style Custom Setup Global Style…" at bounding box center [91, 142] width 183 height 96
click at [131, 87] on link "Design" at bounding box center [135, 77] width 89 height 28
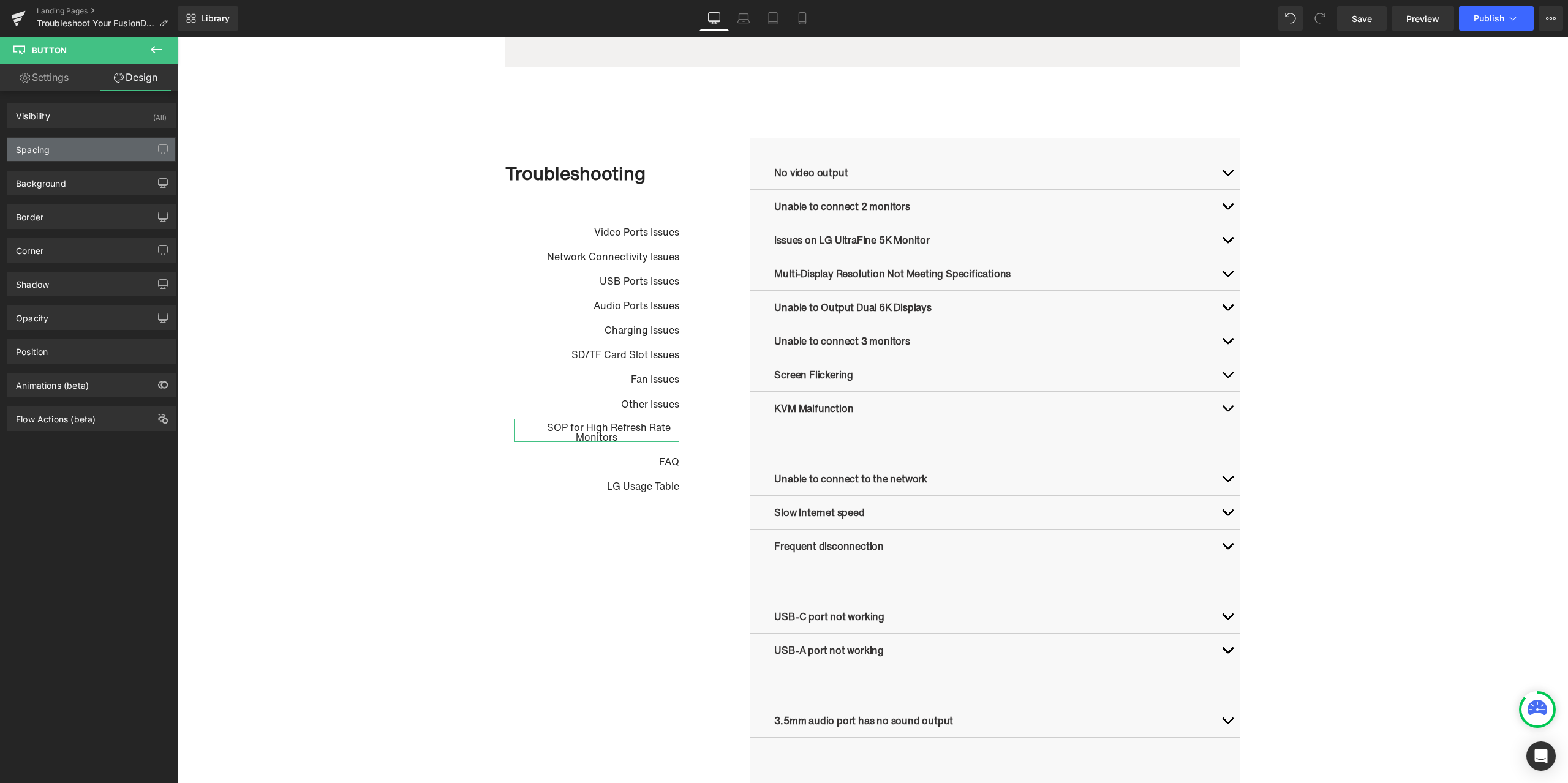
click at [76, 145] on div "Spacing" at bounding box center [91, 149] width 168 height 23
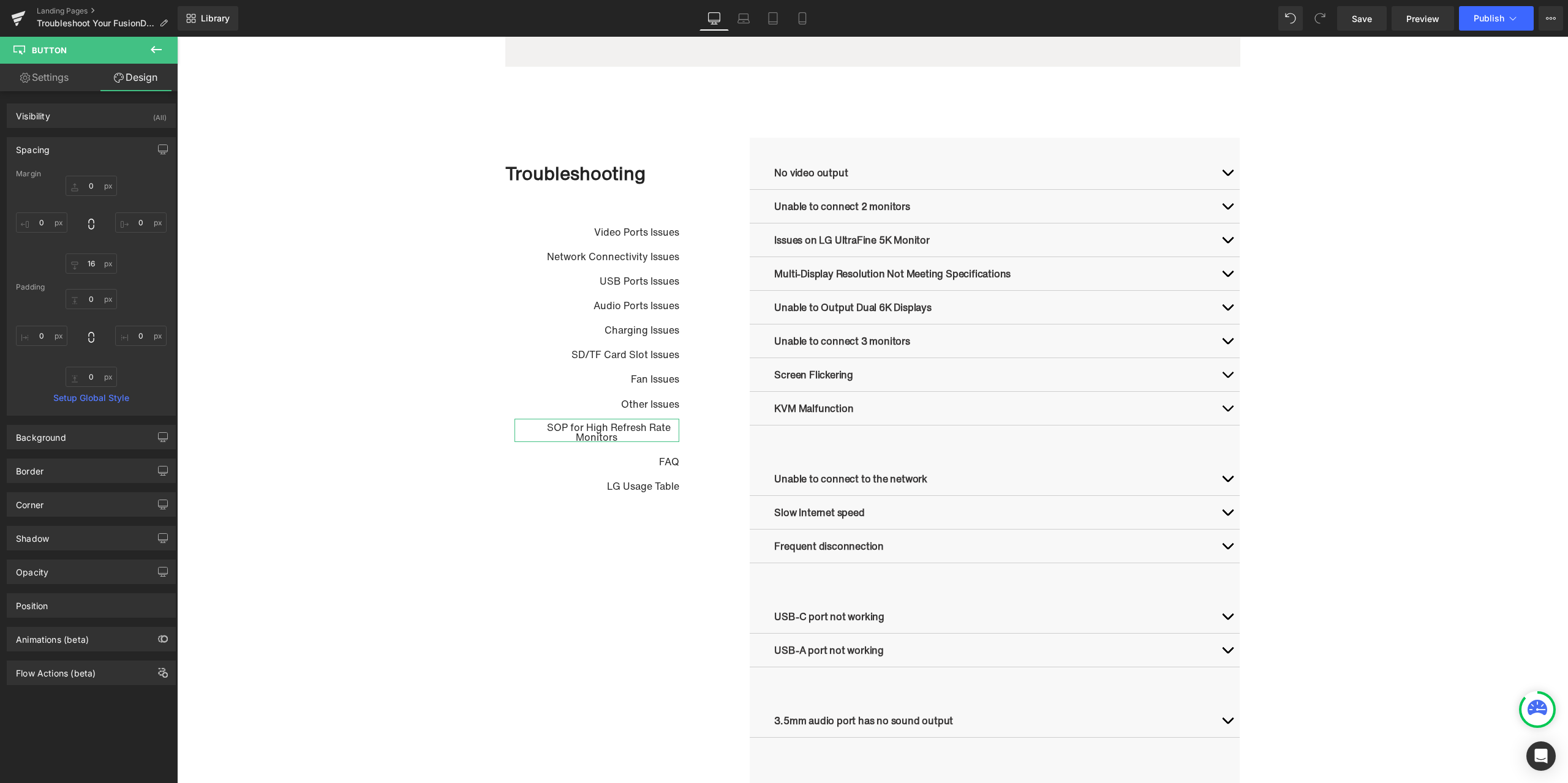
click at [76, 146] on div "Spacing" at bounding box center [91, 149] width 168 height 23
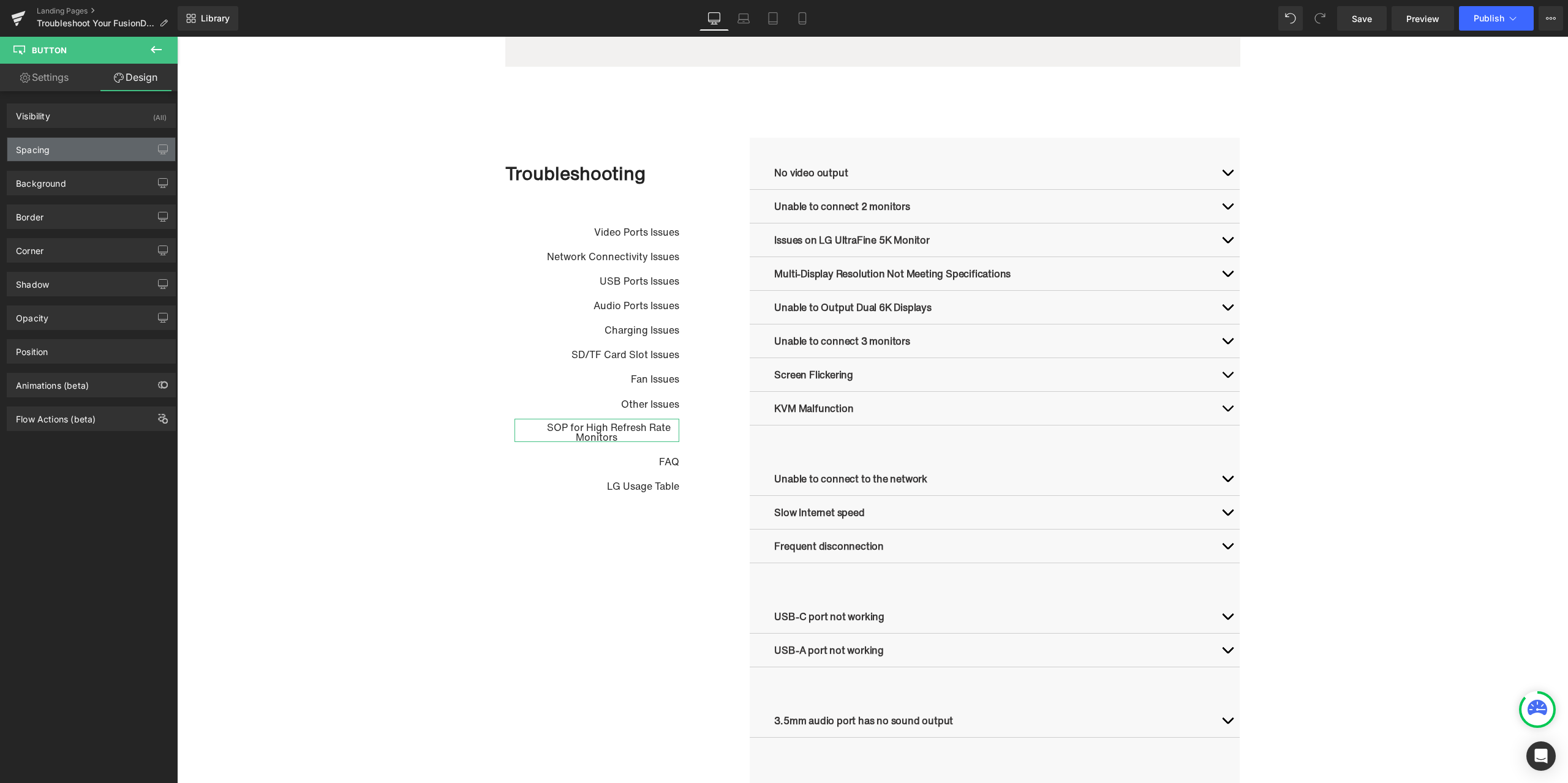
click at [73, 154] on div "Spacing" at bounding box center [91, 149] width 168 height 23
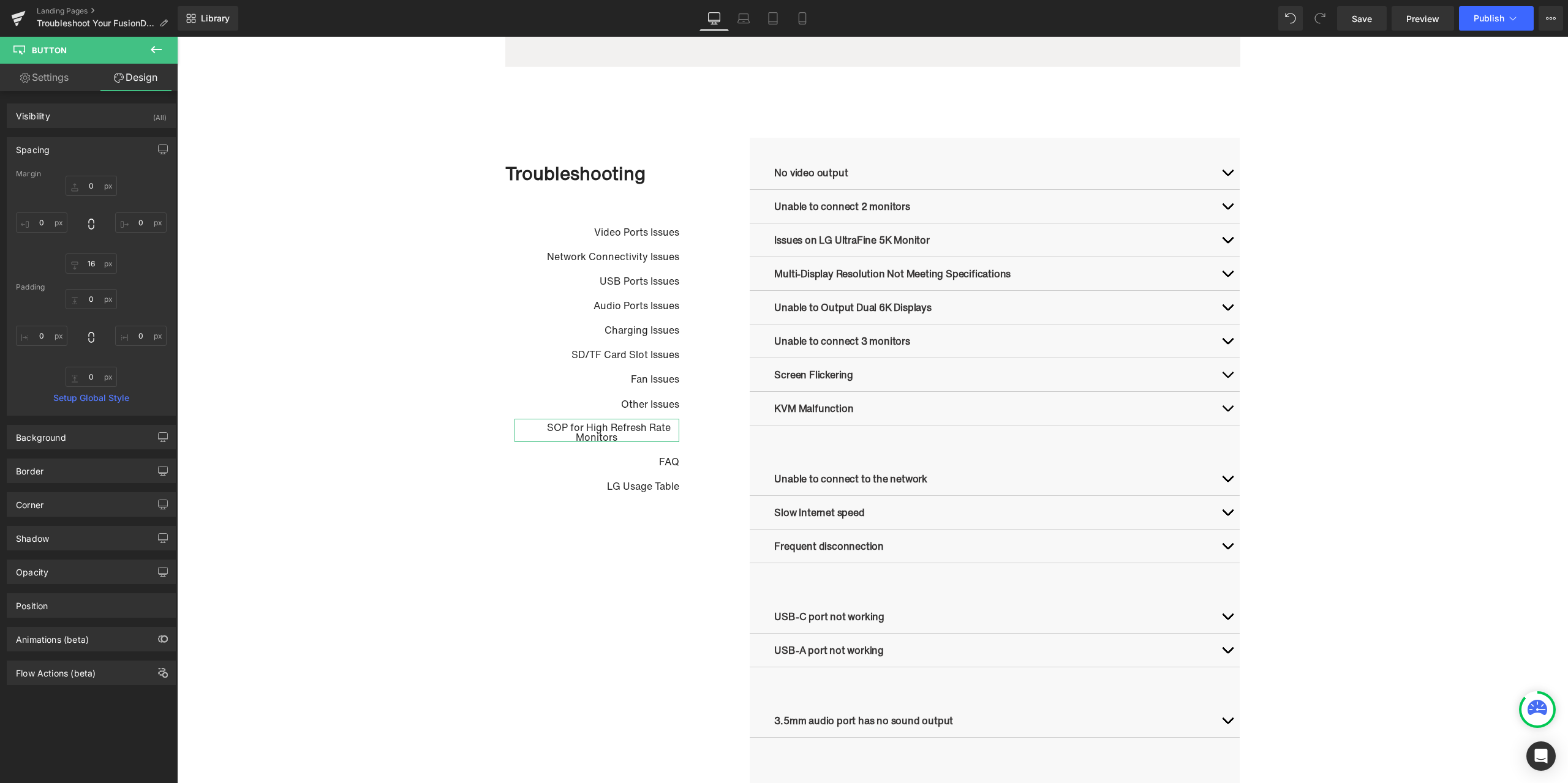
click at [73, 154] on div "Spacing" at bounding box center [91, 149] width 168 height 23
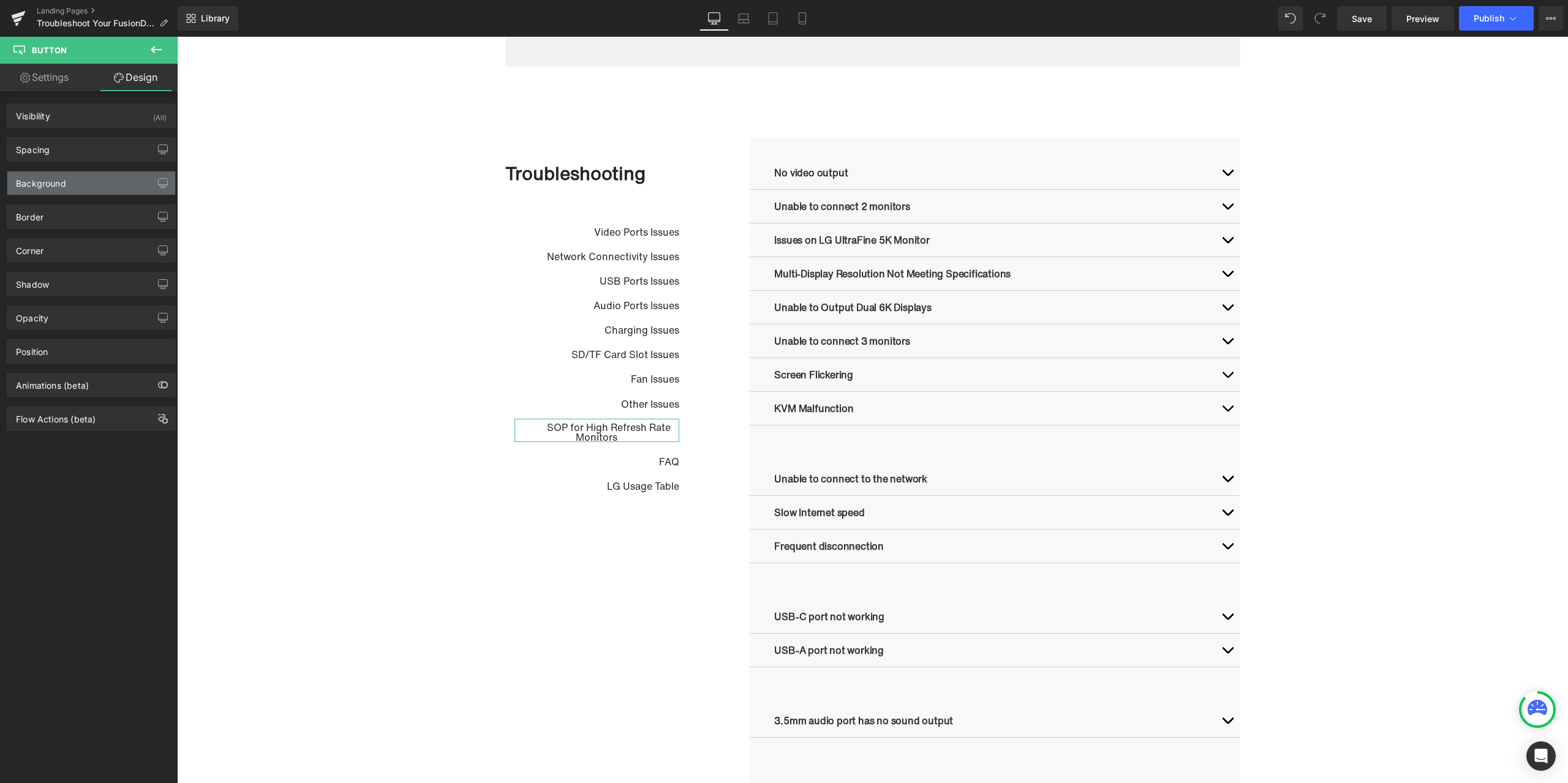
click at [72, 189] on div "Background" at bounding box center [91, 183] width 168 height 23
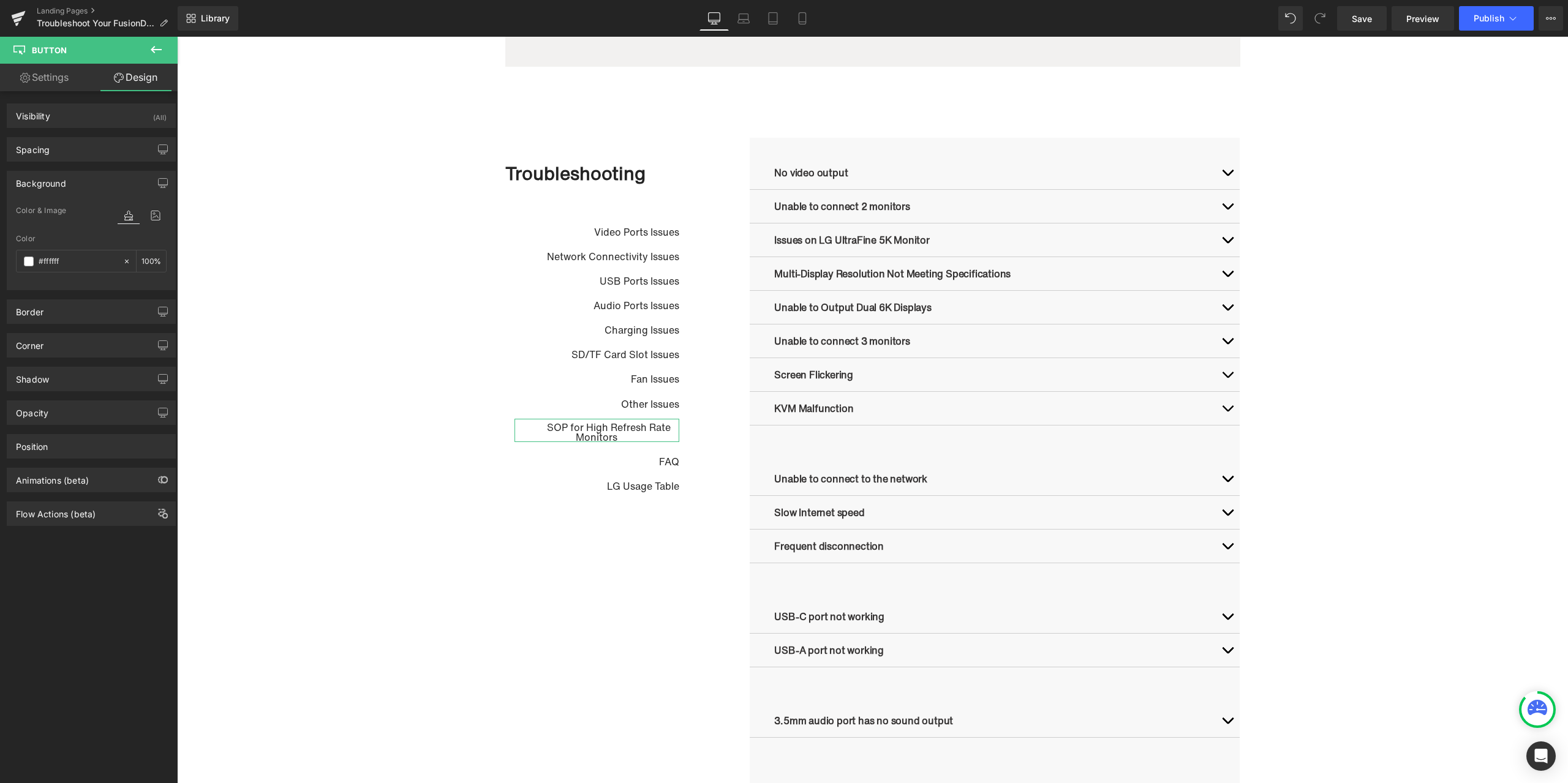
click at [72, 189] on div "Background" at bounding box center [91, 183] width 168 height 23
click at [69, 204] on div "Border Border Style Custom Custom Setup Global Style Custom Setup Global Style …" at bounding box center [91, 216] width 169 height 25
click at [63, 220] on div "Border" at bounding box center [91, 216] width 168 height 23
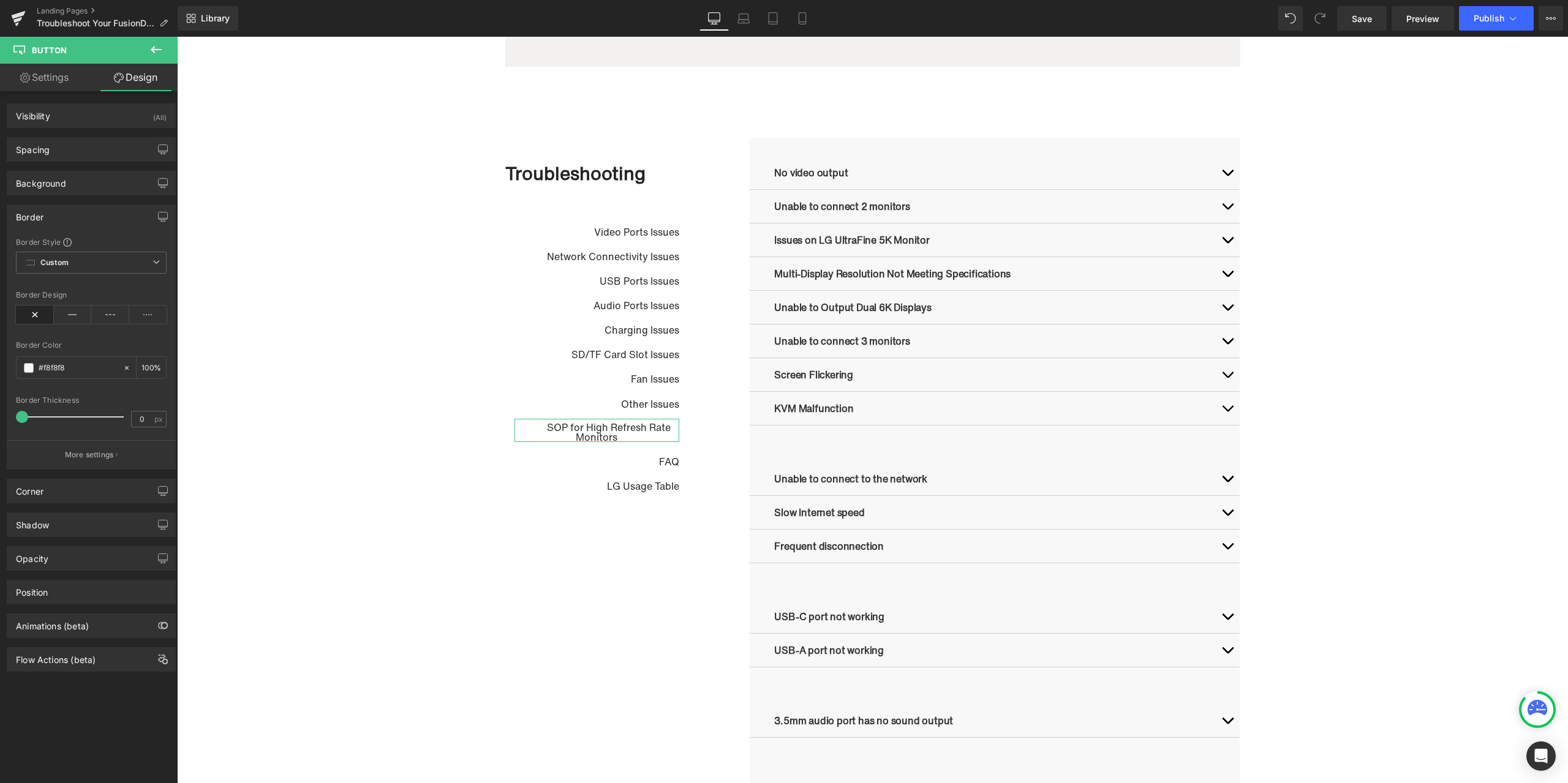
click at [64, 214] on div "Border" at bounding box center [91, 216] width 168 height 23
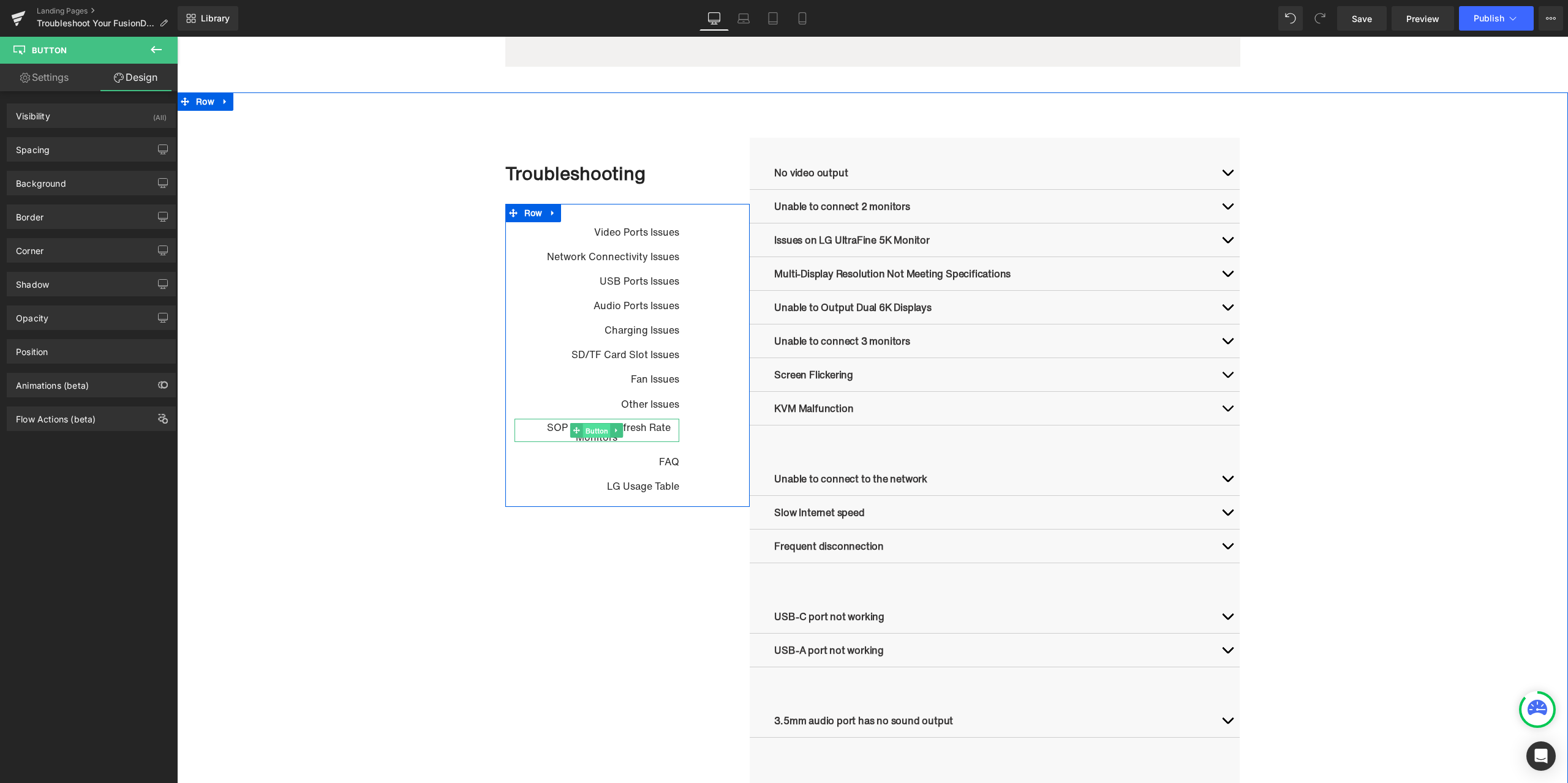
click at [591, 431] on span "Button" at bounding box center [597, 430] width 28 height 14
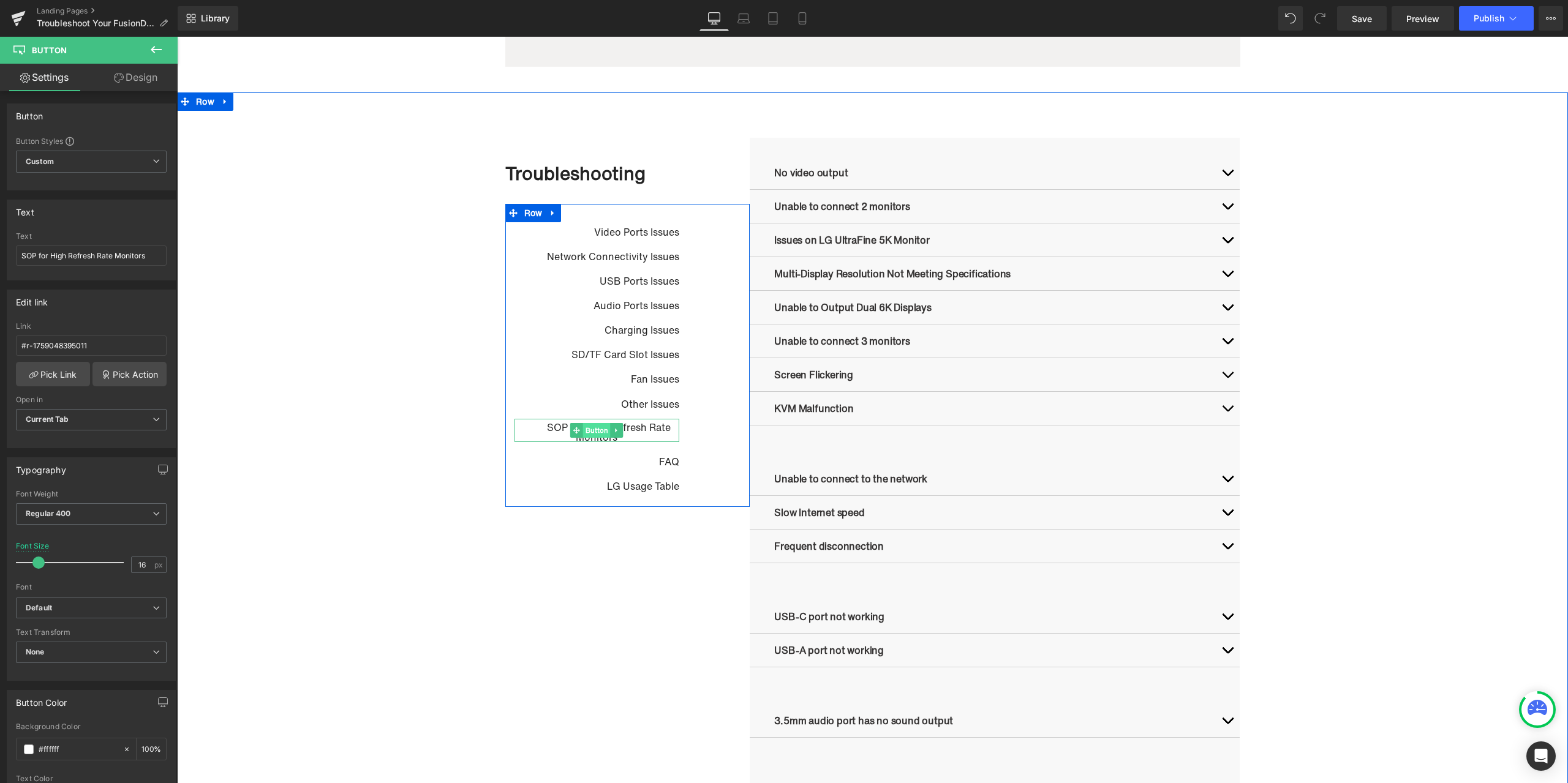
click at [593, 428] on span "Button" at bounding box center [597, 430] width 28 height 14
click at [590, 430] on span "Button" at bounding box center [597, 430] width 28 height 14
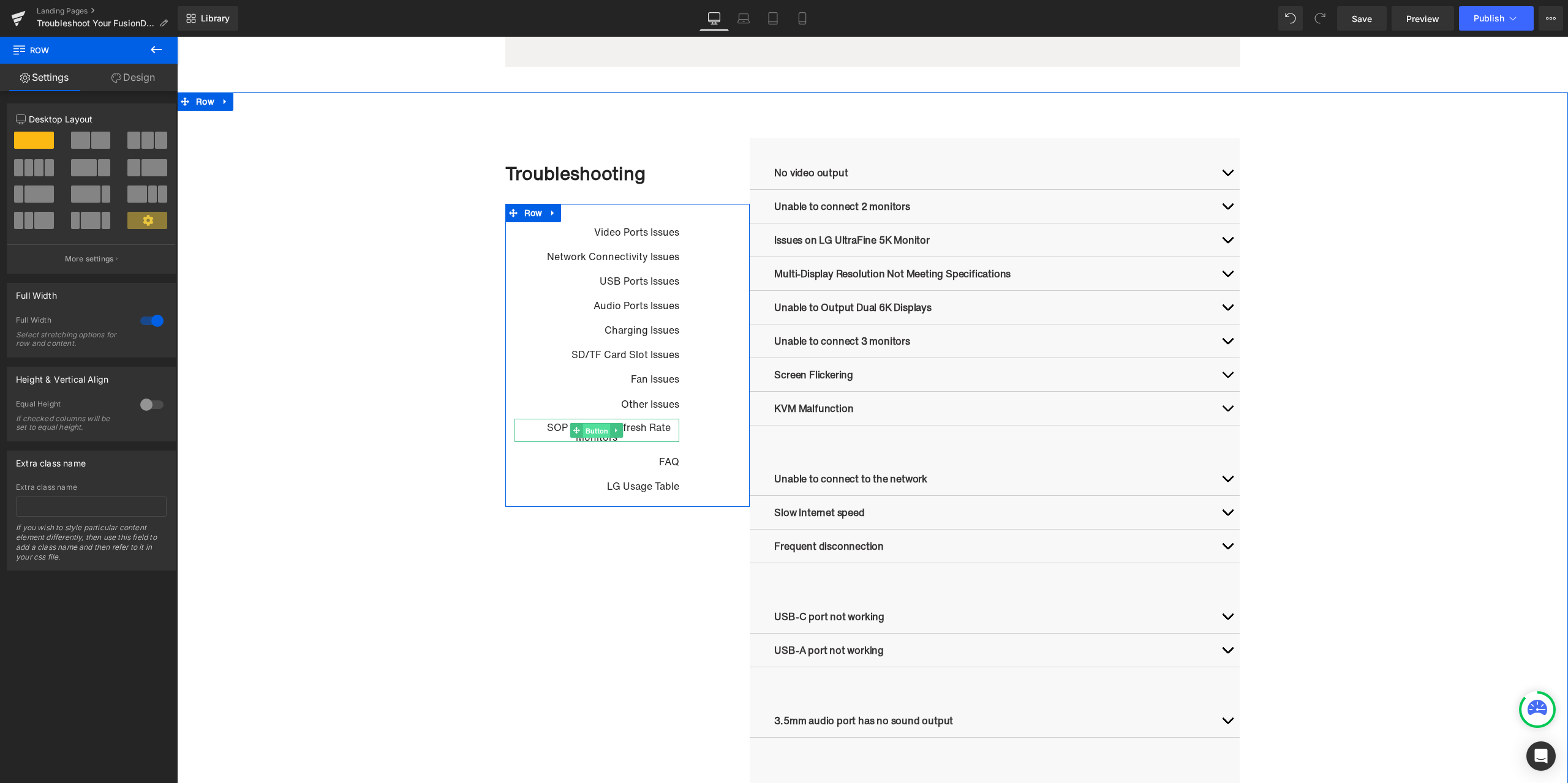
click at [589, 433] on span "Button" at bounding box center [597, 430] width 28 height 14
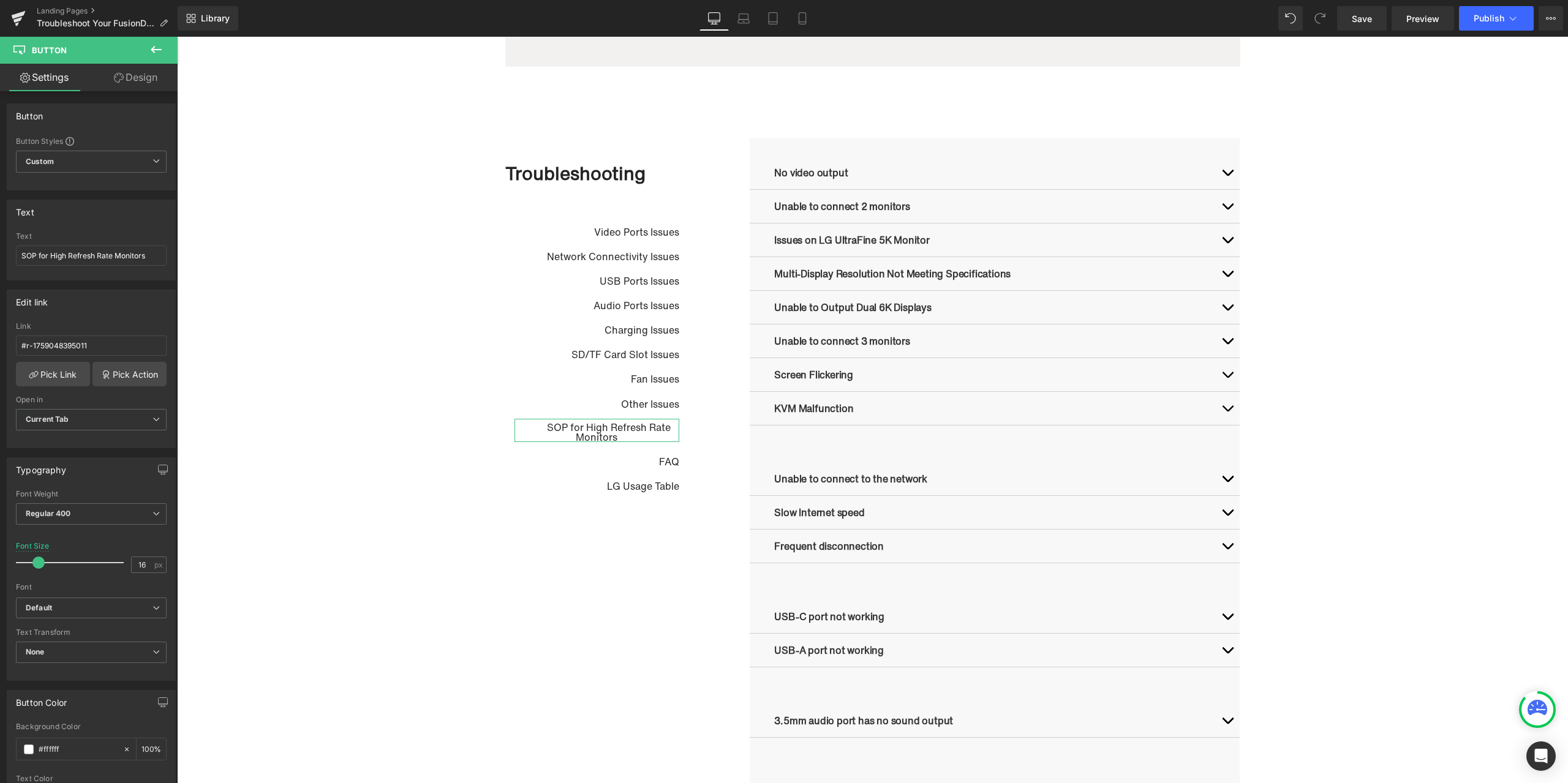
click at [142, 74] on link "Design" at bounding box center [135, 77] width 89 height 28
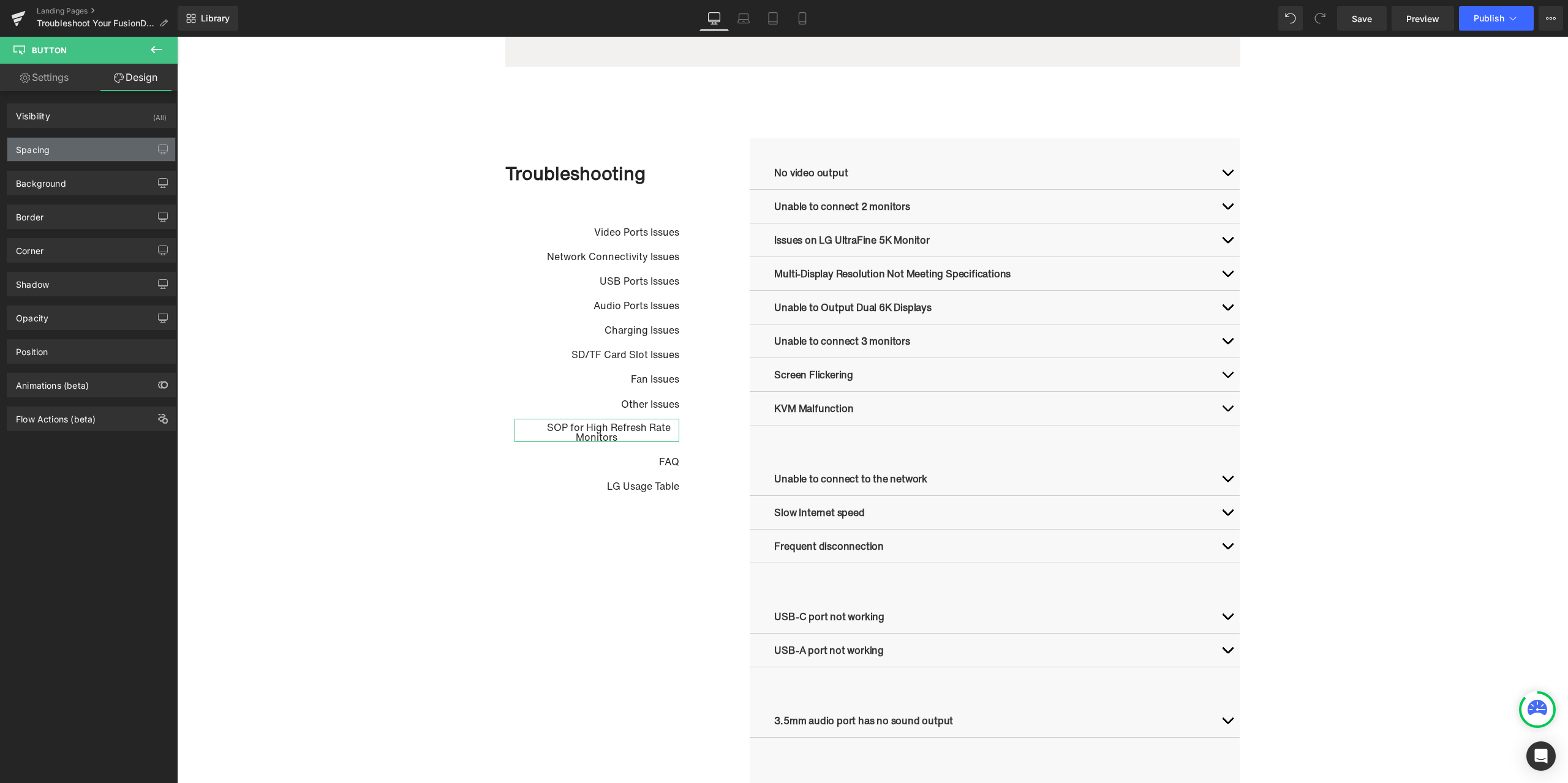
click at [62, 151] on div "Spacing" at bounding box center [91, 149] width 168 height 23
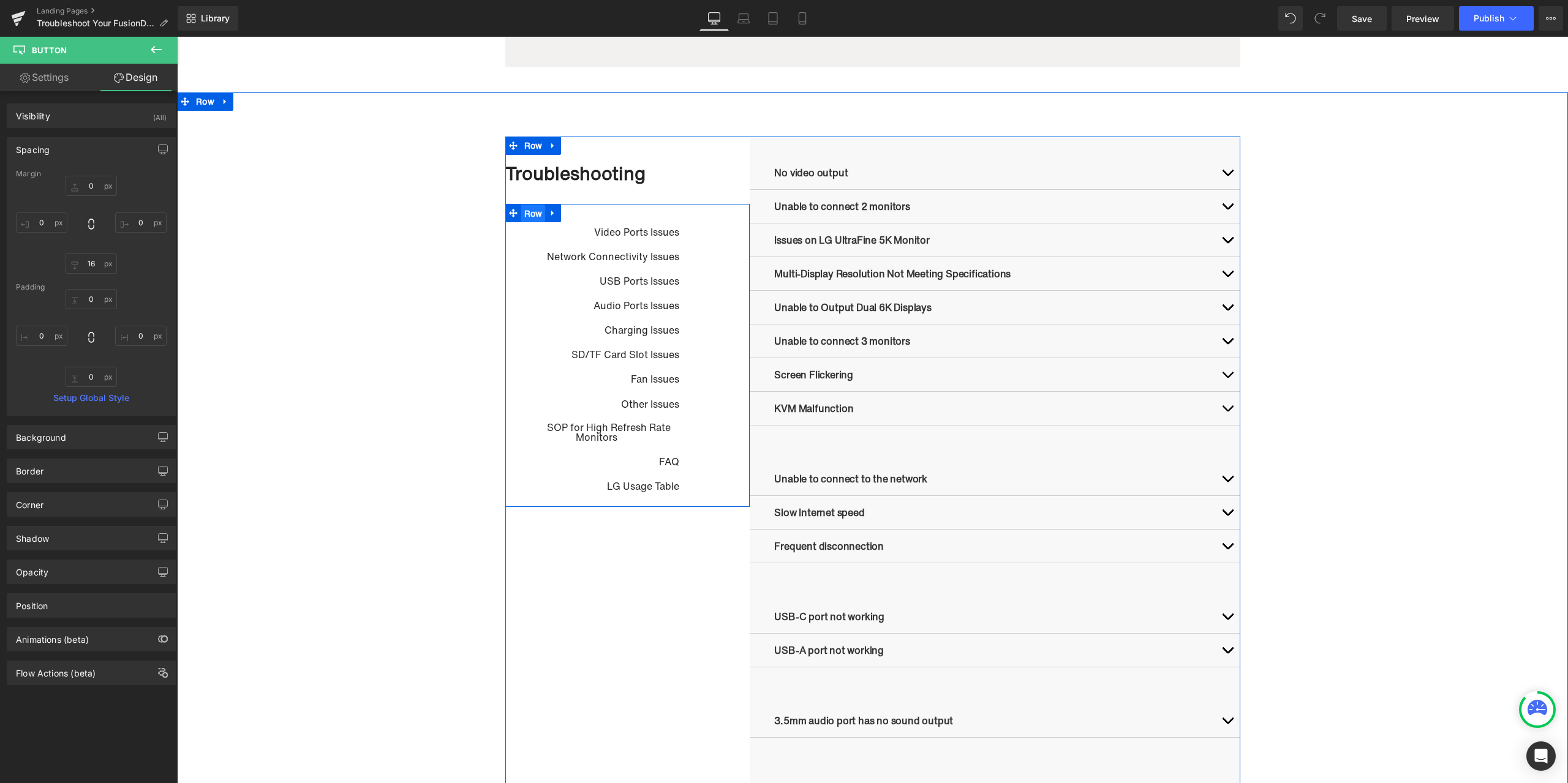
click at [531, 213] on ul "Row" at bounding box center [534, 213] width 57 height 18
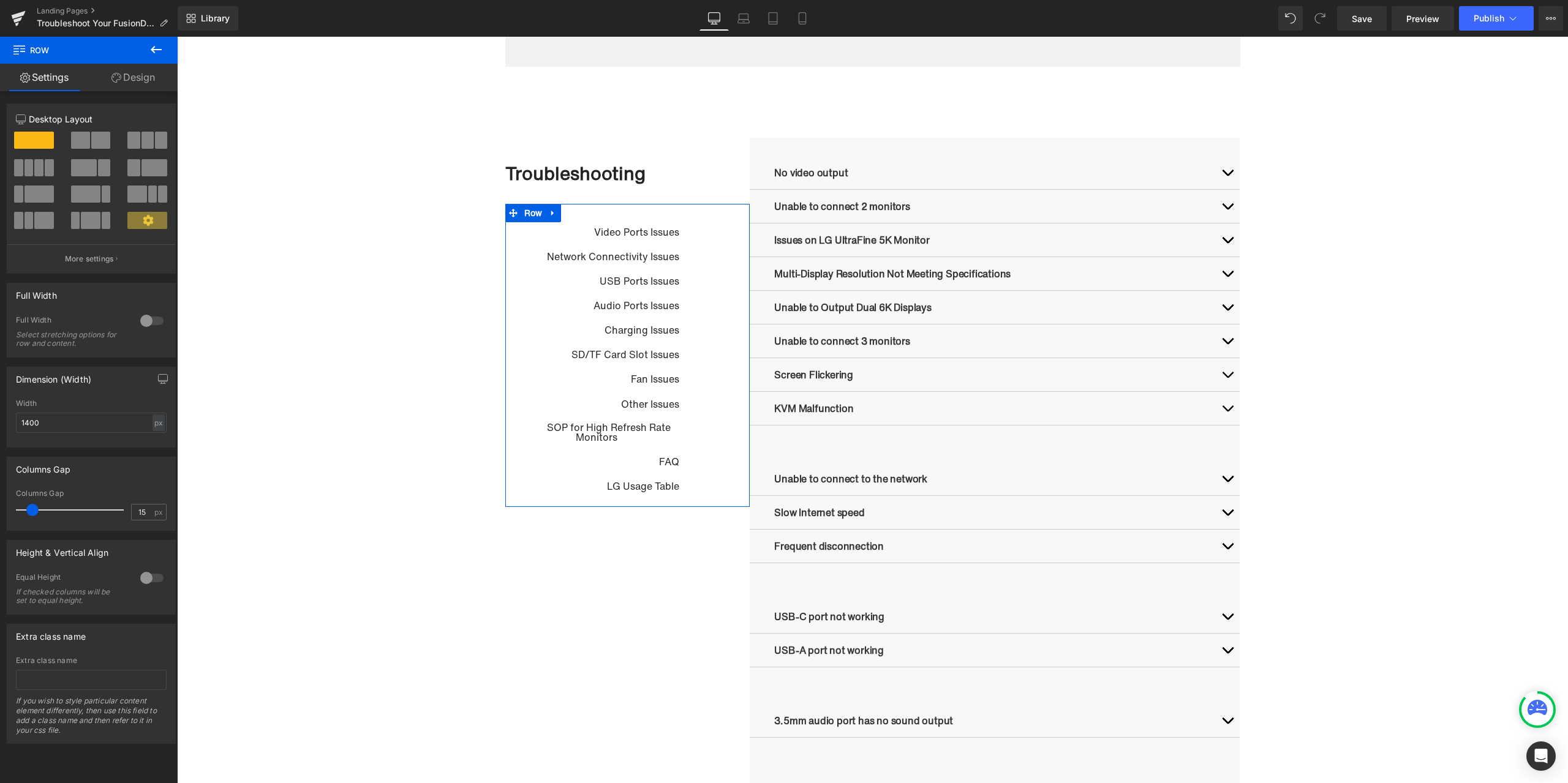
click at [140, 87] on link "Design" at bounding box center [133, 77] width 89 height 28
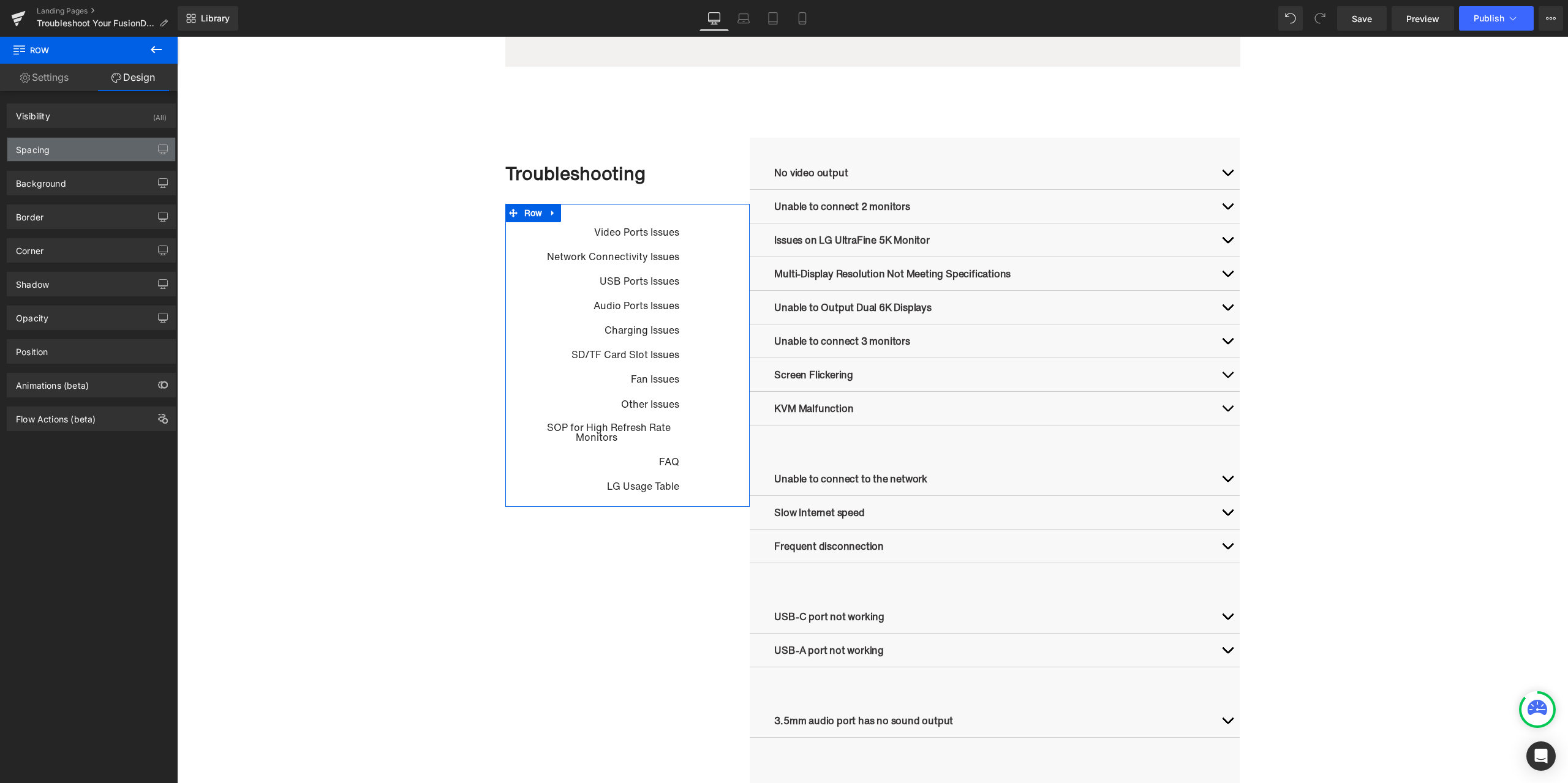
click at [87, 152] on div "Spacing" at bounding box center [91, 149] width 168 height 23
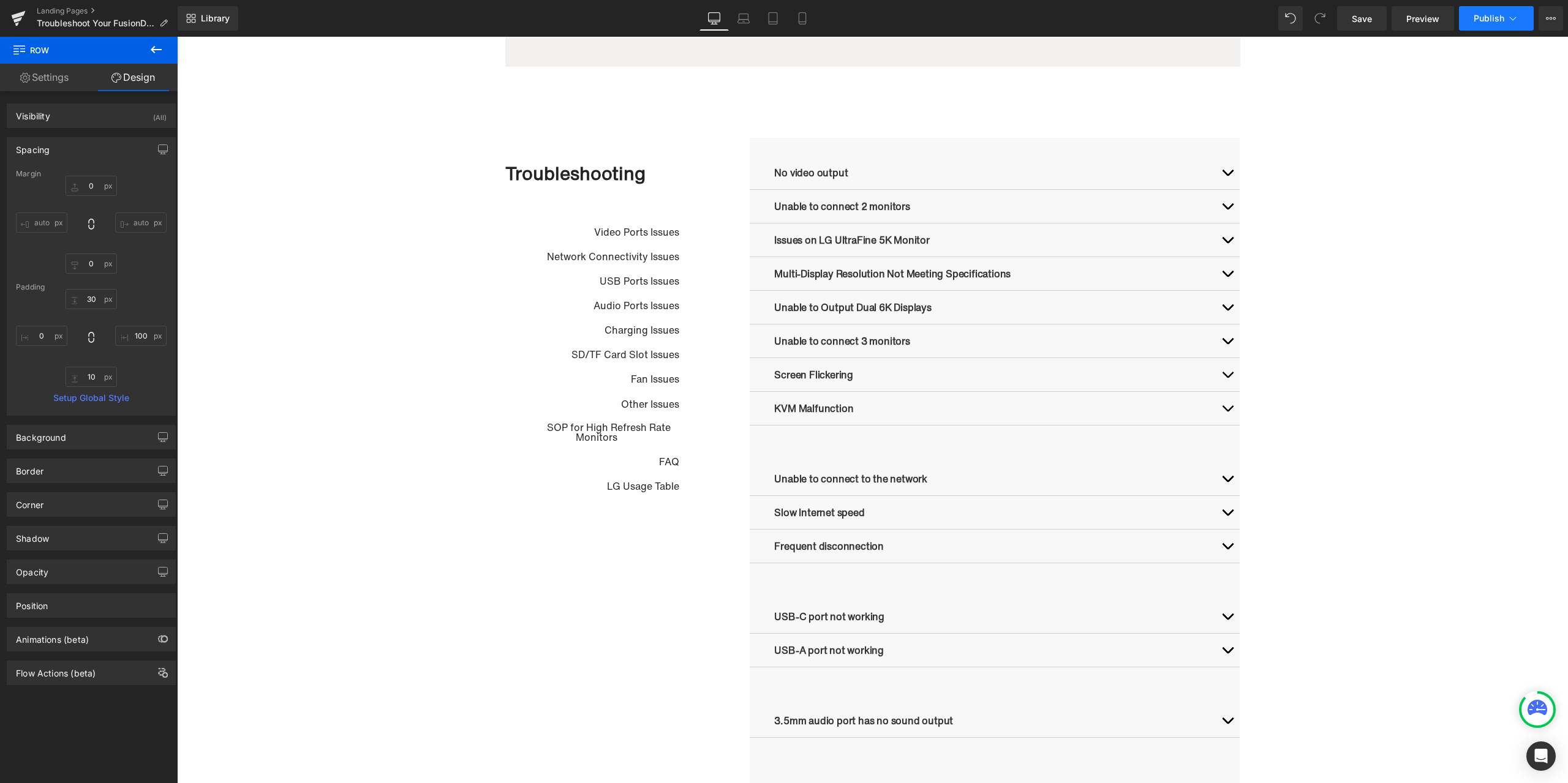
click at [1486, 21] on span "Publish" at bounding box center [1489, 18] width 31 height 10
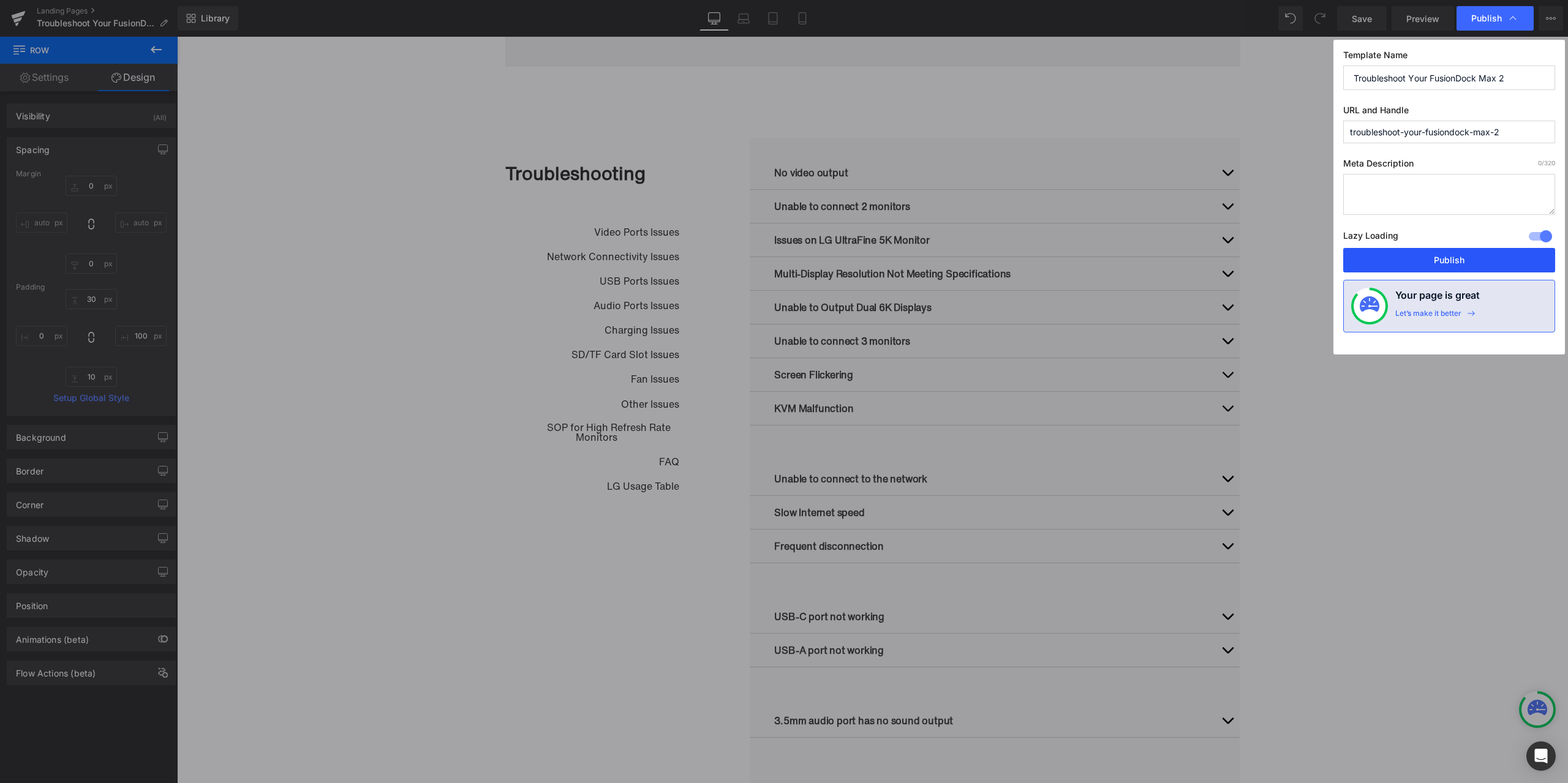
drag, startPoint x: 1420, startPoint y: 260, endPoint x: 752, endPoint y: 357, distance: 675.0
click at [1420, 260] on button "Publish" at bounding box center [1449, 260] width 212 height 25
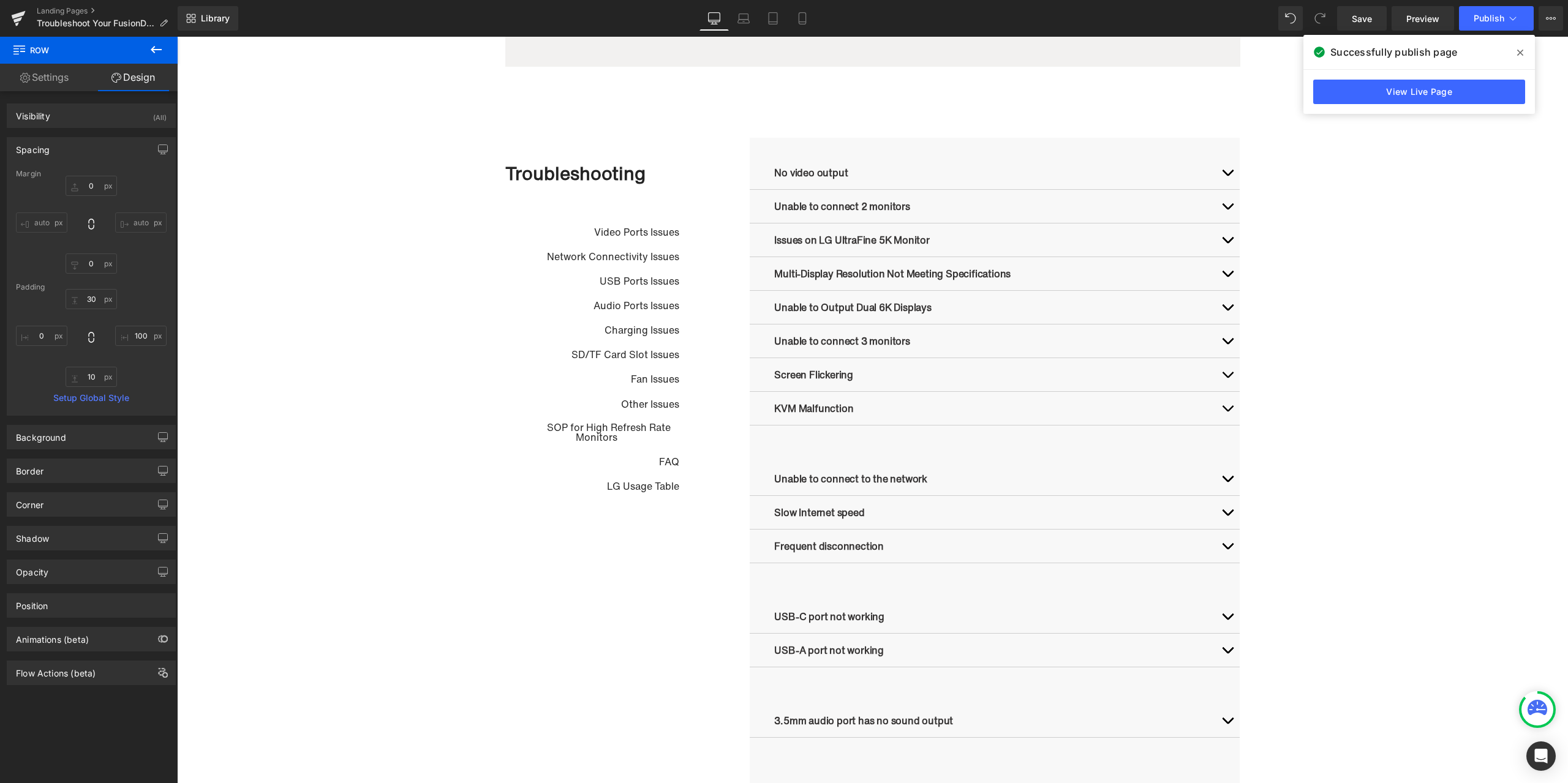
click at [1521, 48] on icon at bounding box center [1521, 53] width 6 height 10
click at [71, 11] on link "Landing Pages" at bounding box center [107, 11] width 141 height 10
